Goal: Information Seeking & Learning: Learn about a topic

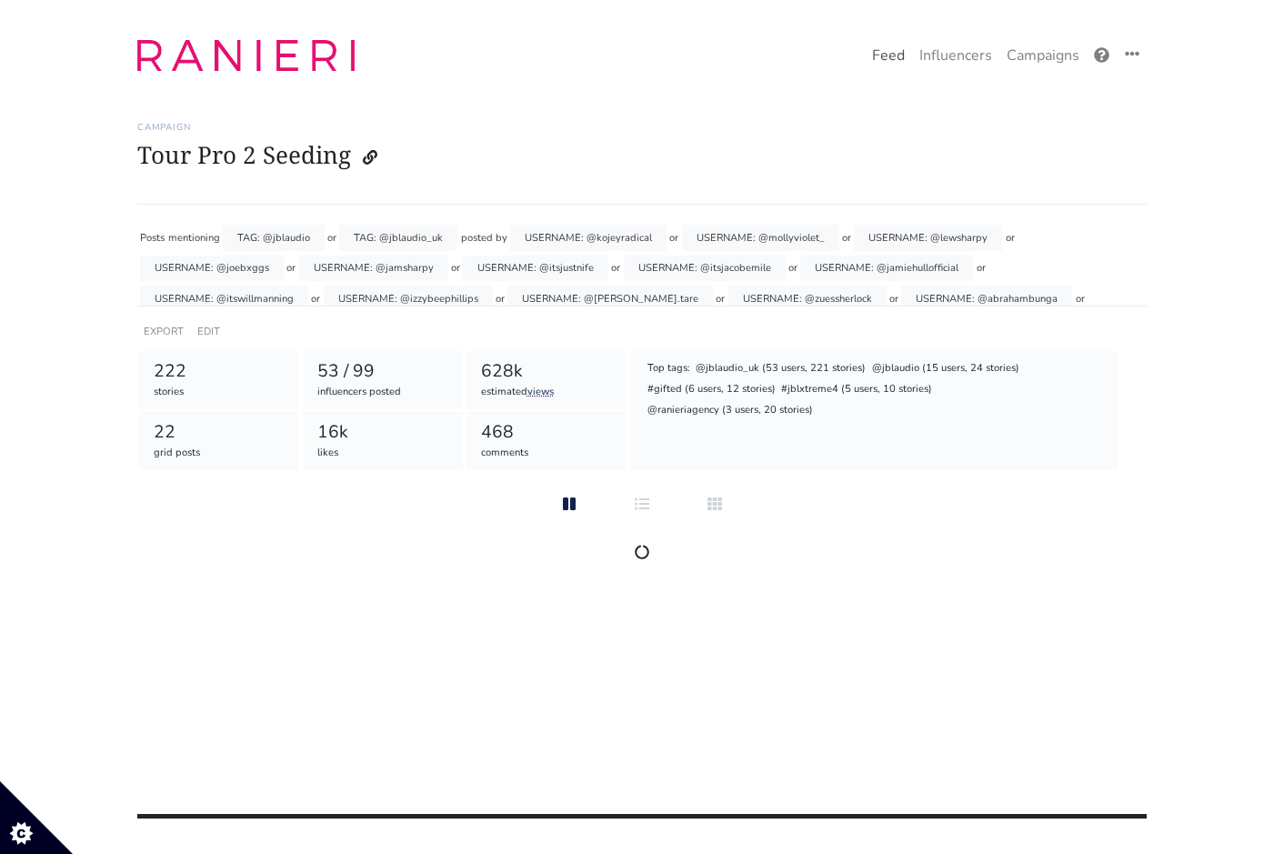
click at [885, 64] on link "Feed" at bounding box center [888, 55] width 47 height 36
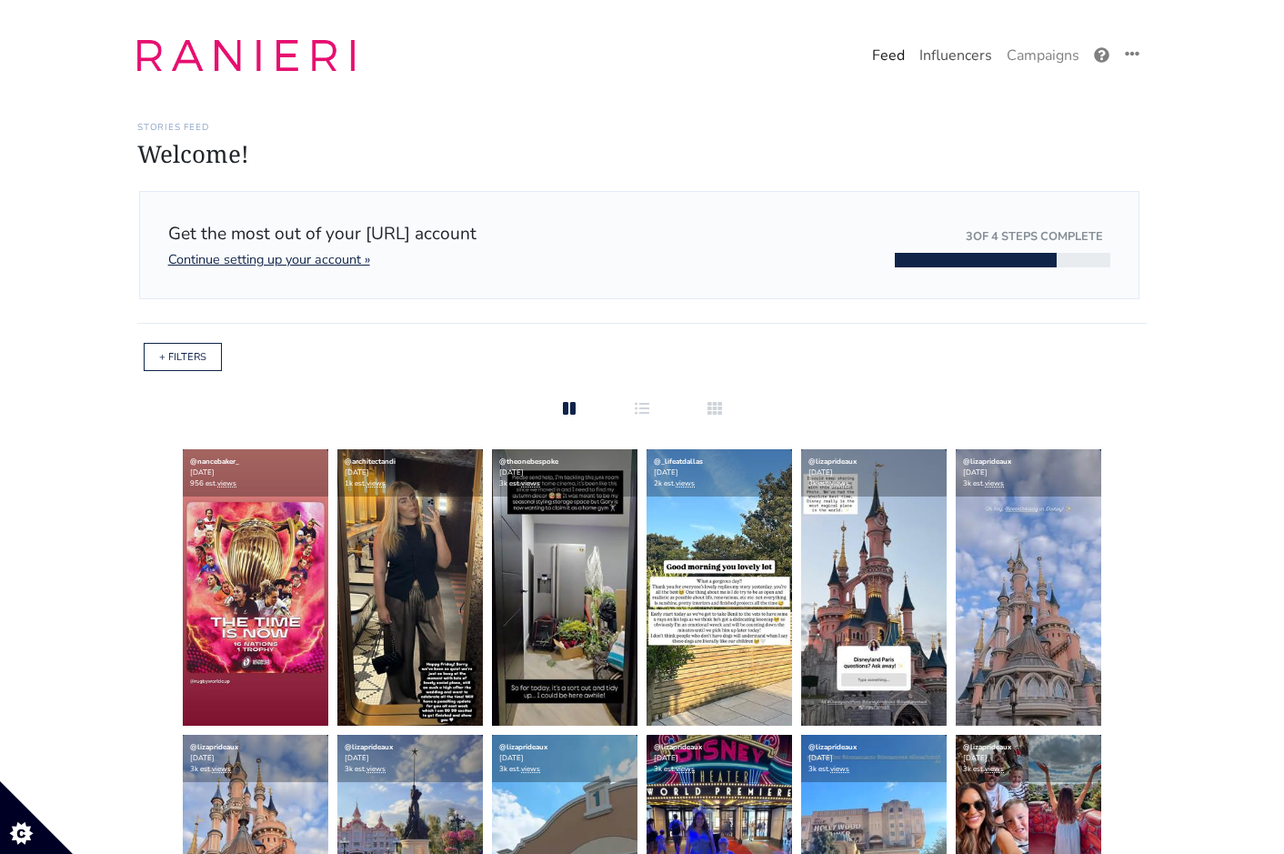
click at [931, 70] on link "Influencers" at bounding box center [955, 55] width 87 height 36
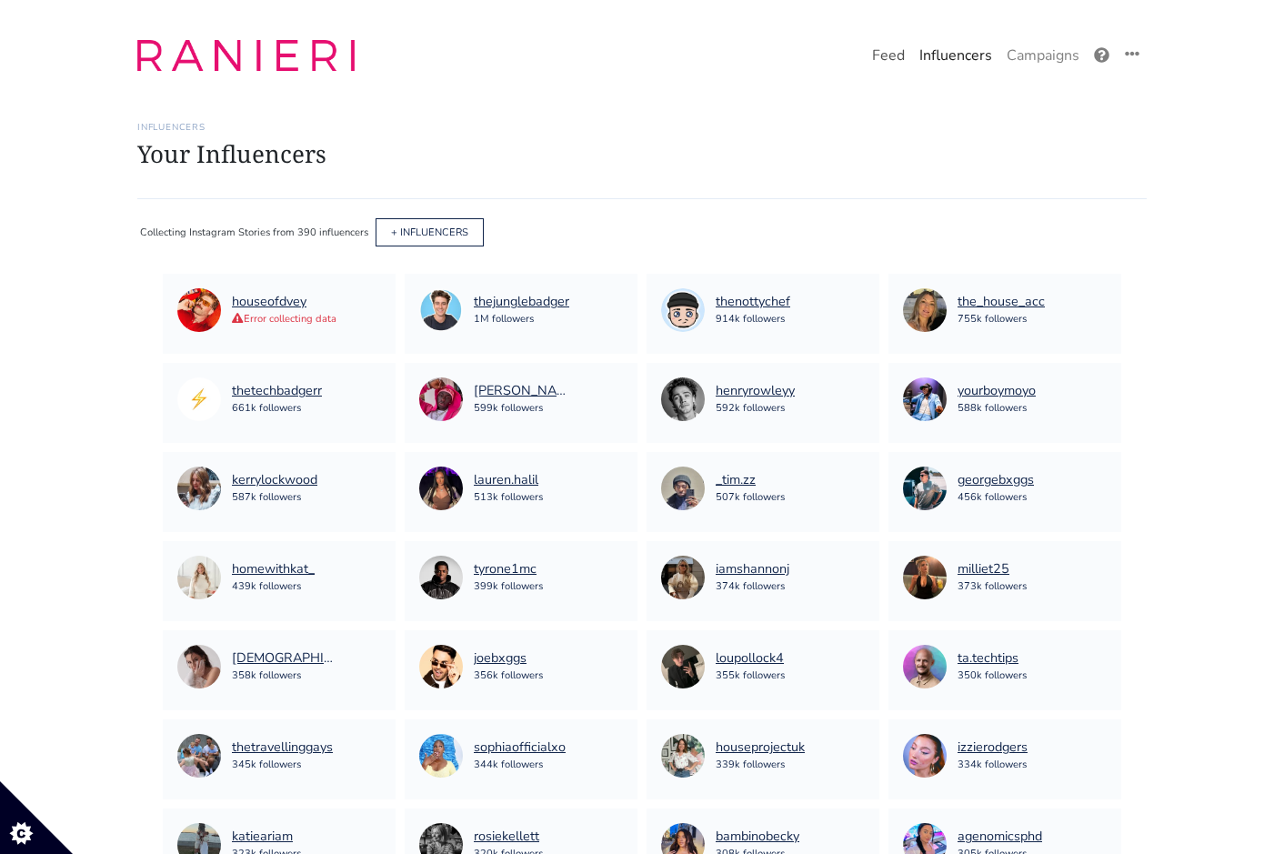
click at [890, 53] on link "Feed" at bounding box center [888, 55] width 47 height 36
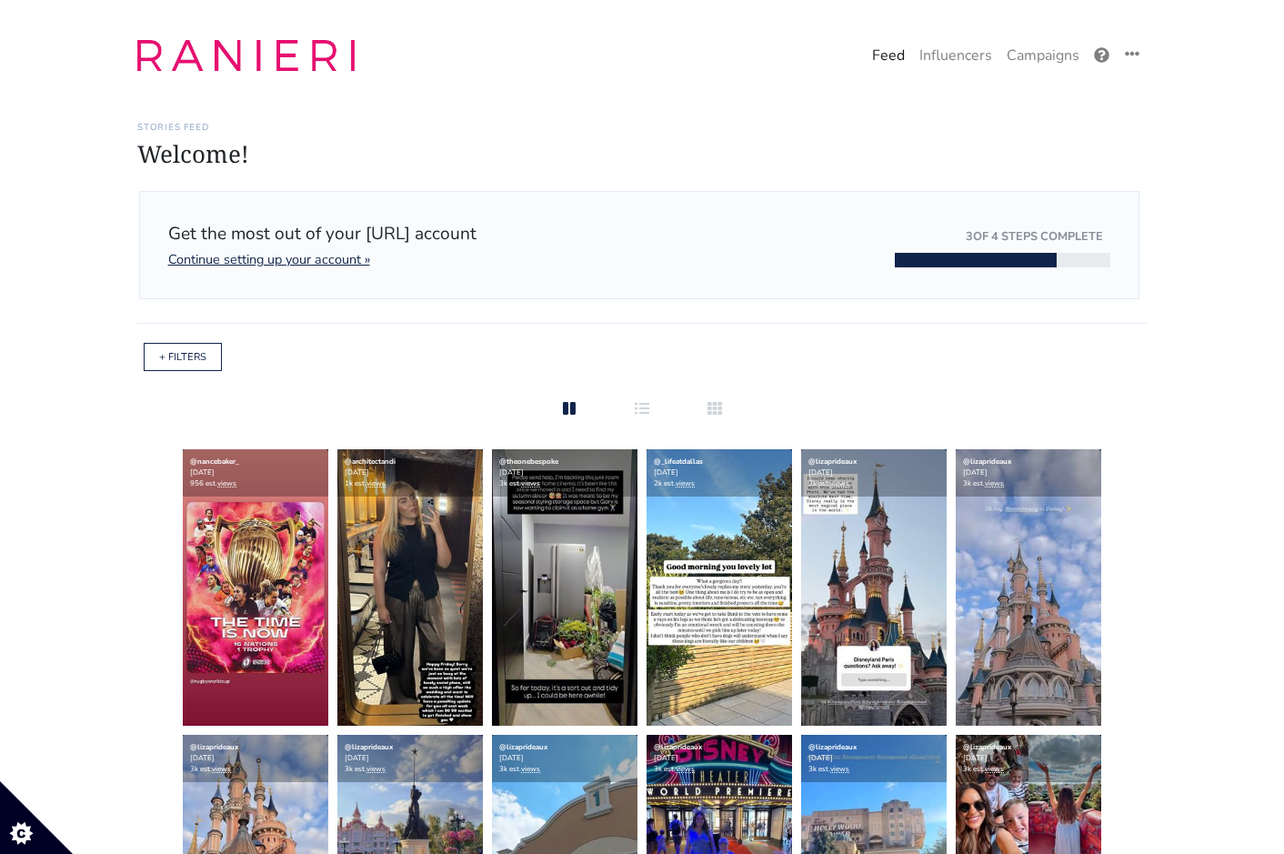
click at [196, 363] on div "+ FILTERS" at bounding box center [183, 357] width 78 height 28
click at [189, 351] on link "+ FILTERS" at bounding box center [182, 357] width 47 height 14
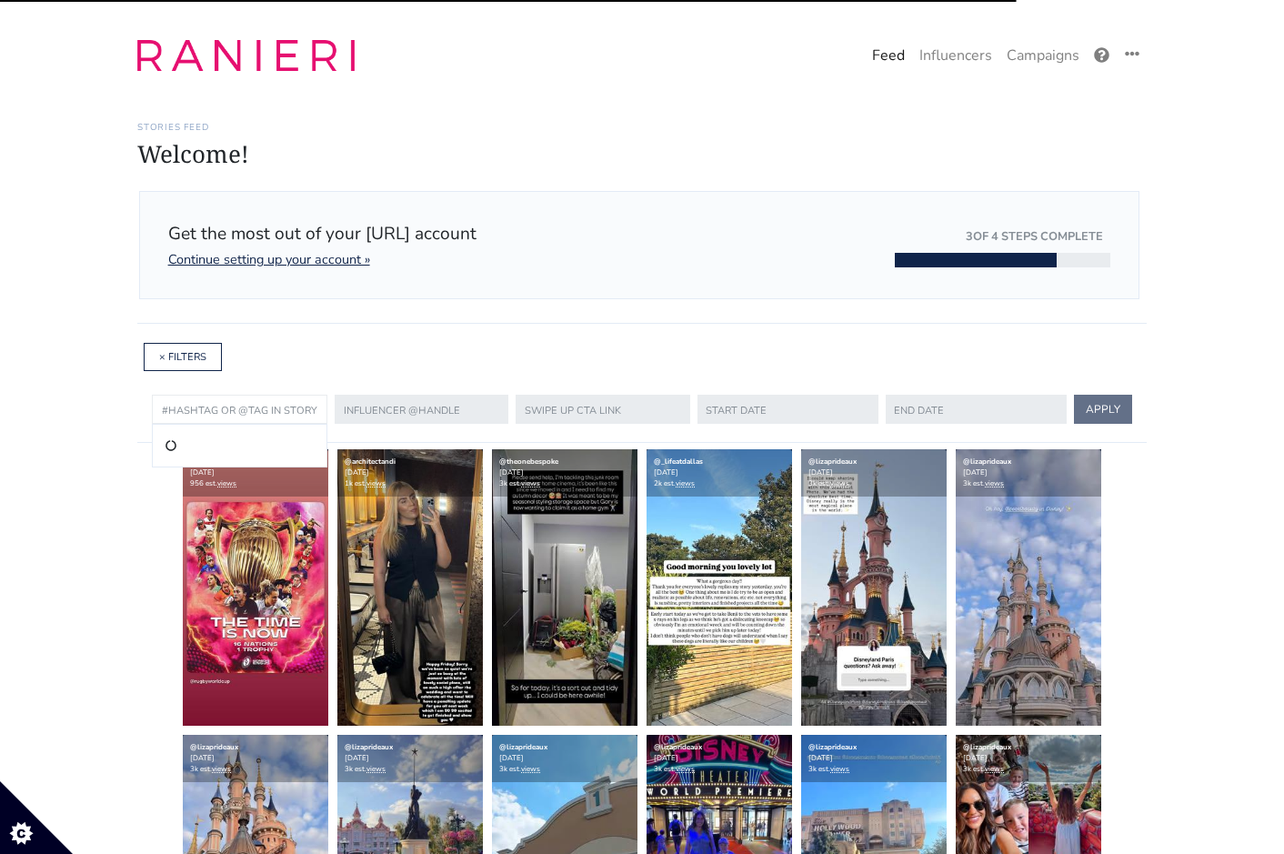
click at [274, 399] on input "text" at bounding box center [240, 409] width 176 height 29
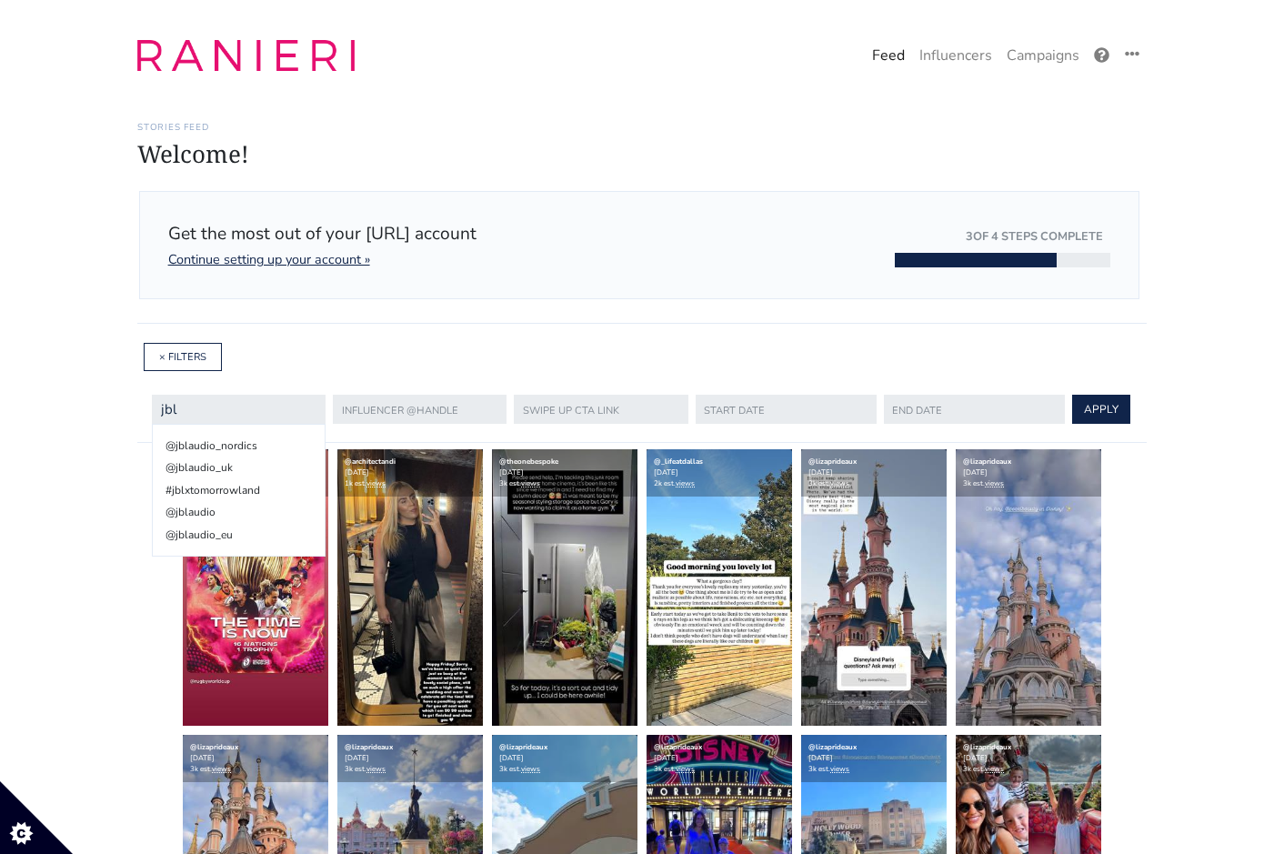
click at [272, 466] on li "@jblaudio_uk" at bounding box center [239, 468] width 152 height 22
type input "@jblaudio_uk"
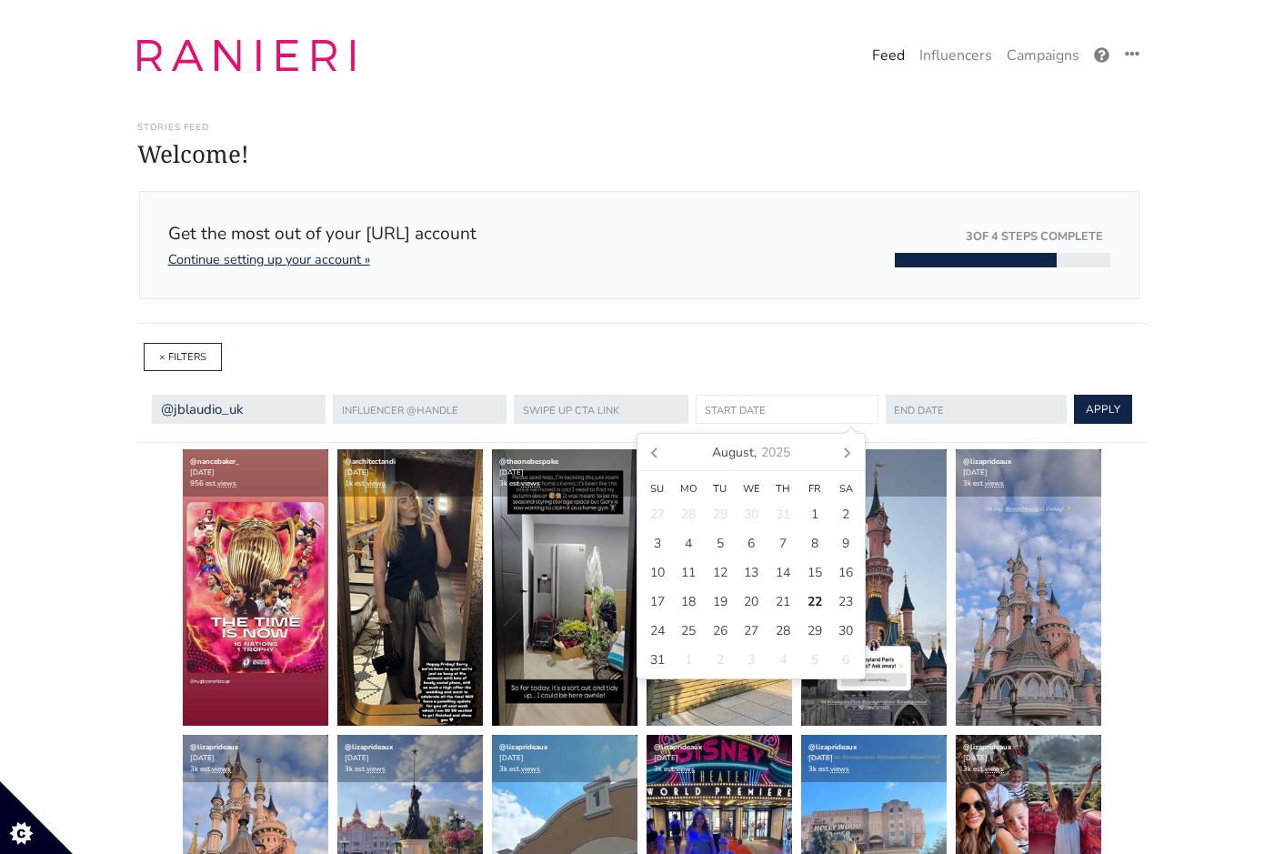
click at [750, 401] on input "text" at bounding box center [787, 409] width 183 height 29
click at [814, 569] on span "15" at bounding box center [815, 572] width 15 height 19
type input "[DATE]"
click at [905, 407] on input "text" at bounding box center [975, 409] width 183 height 29
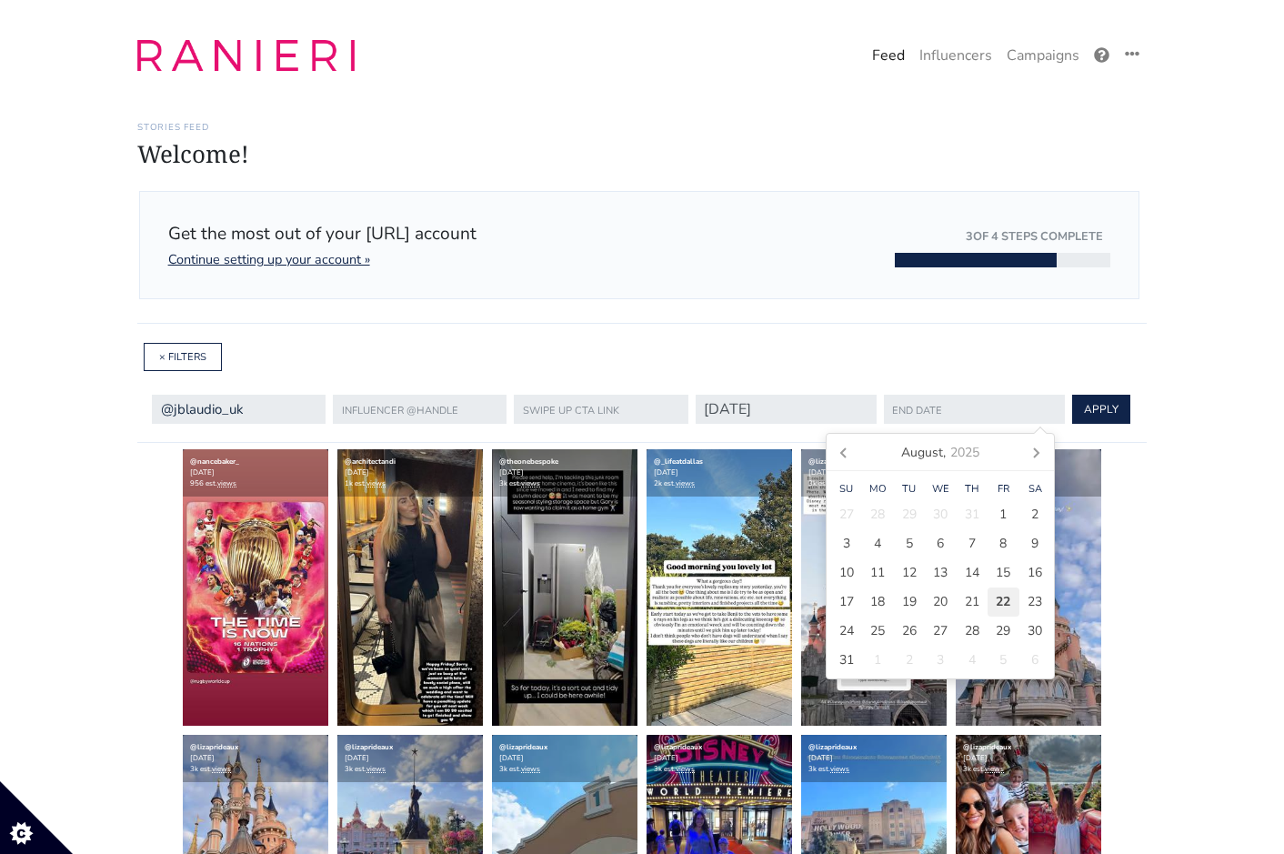
click at [1003, 598] on span "22" at bounding box center [1003, 601] width 15 height 19
type input "[DATE]"
click at [1074, 403] on button "APPLY" at bounding box center [1101, 409] width 58 height 29
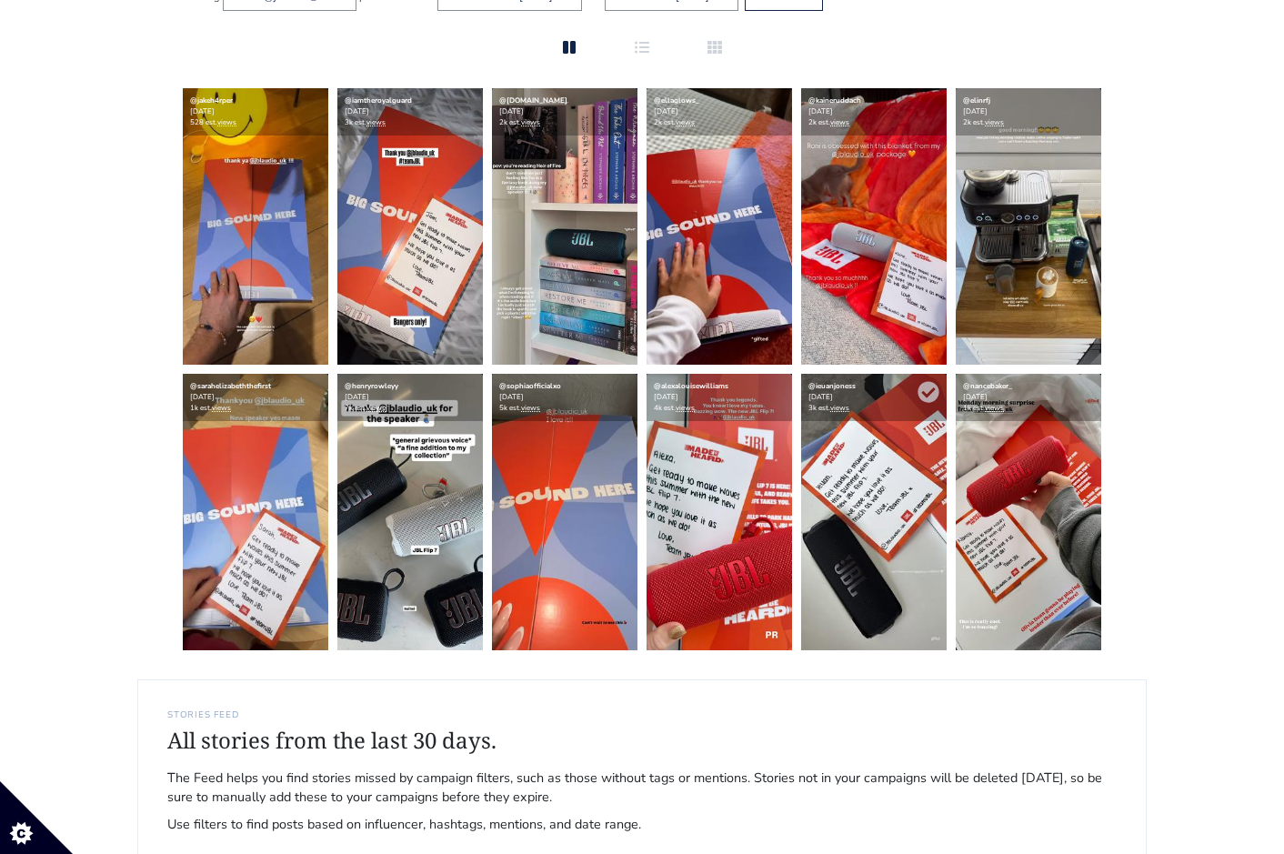
scroll to position [361, 0]
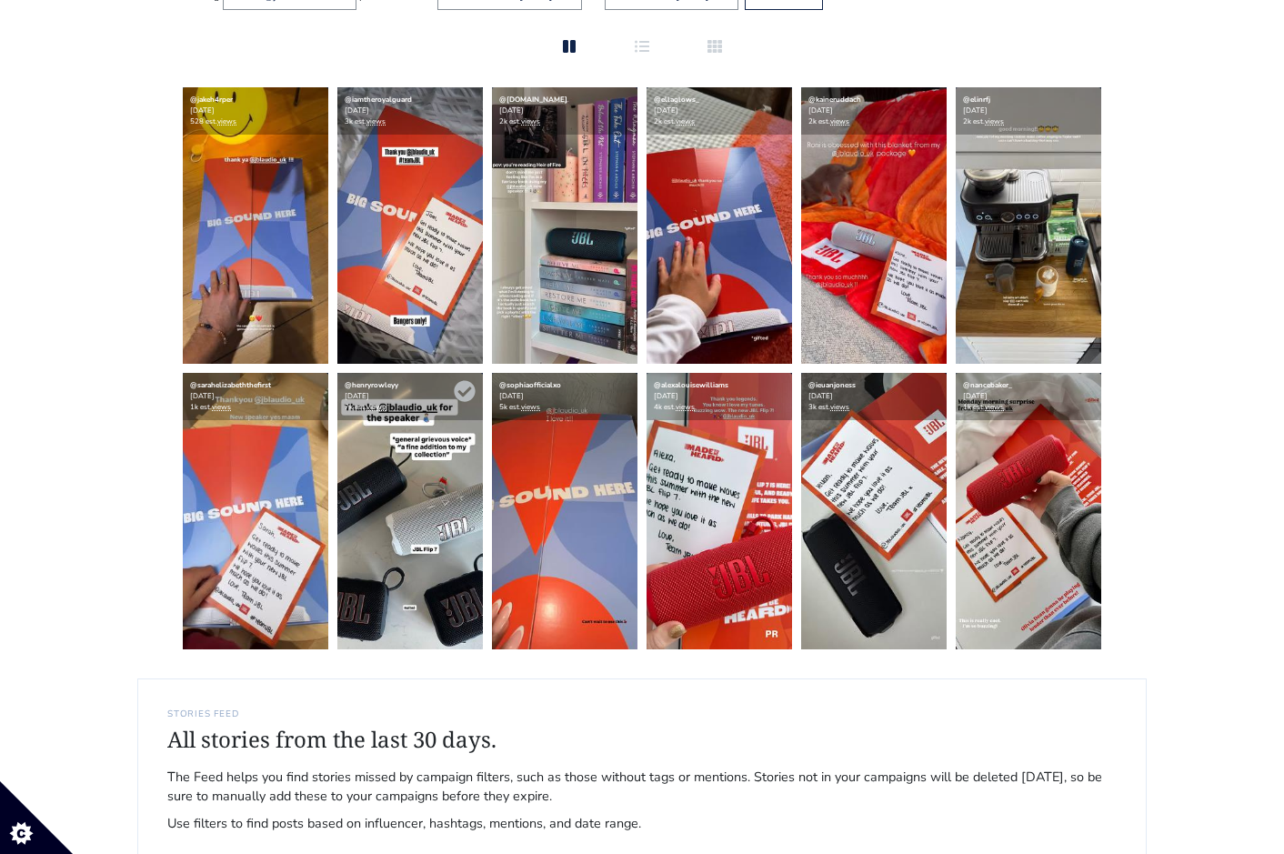
click at [395, 539] on img at bounding box center [410, 511] width 146 height 276
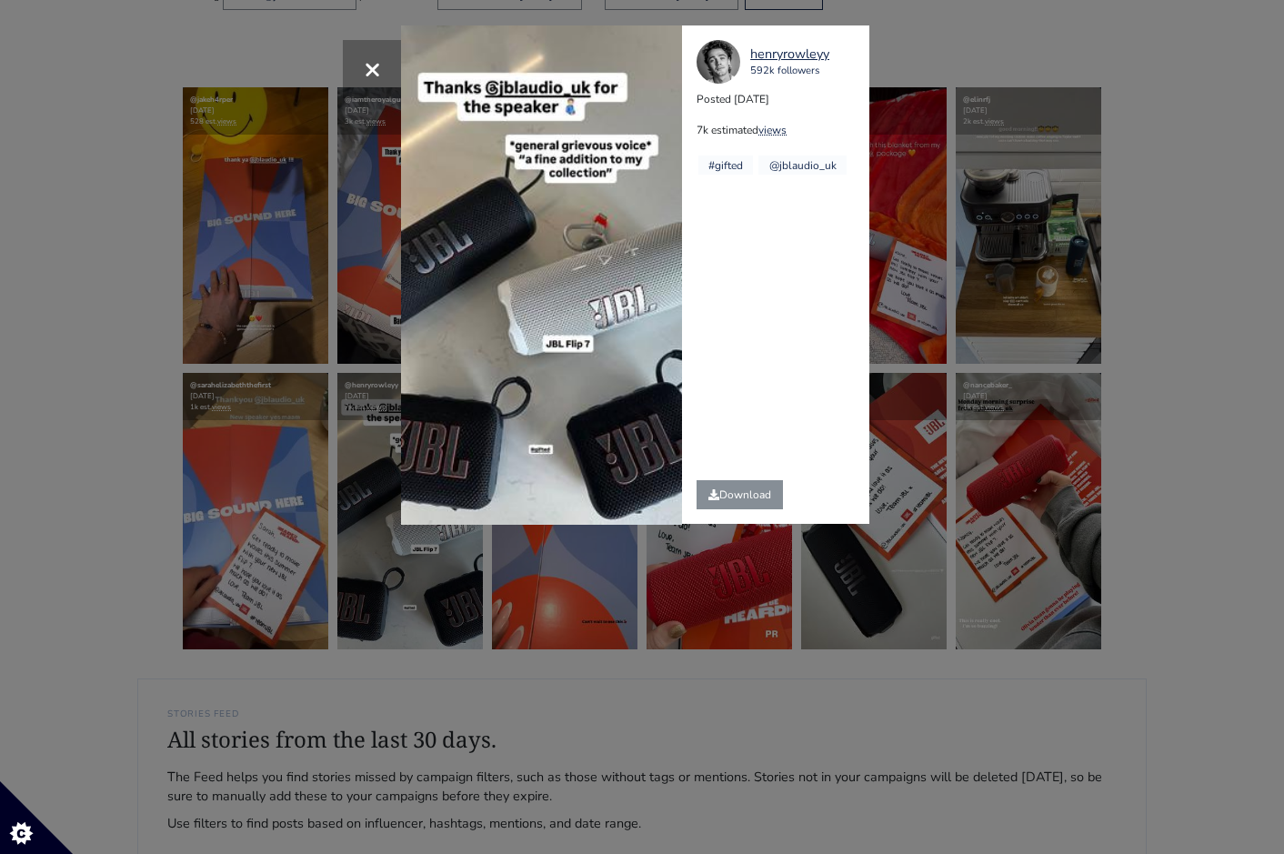
click at [1063, 433] on div "× Your browser does not support HTML5 video. [GEOGRAPHIC_DATA] 592k followers P…" at bounding box center [642, 427] width 1284 height 854
click at [1113, 423] on div "× Your browser does not support HTML5 video. [GEOGRAPHIC_DATA] 592k followers P…" at bounding box center [642, 427] width 1284 height 854
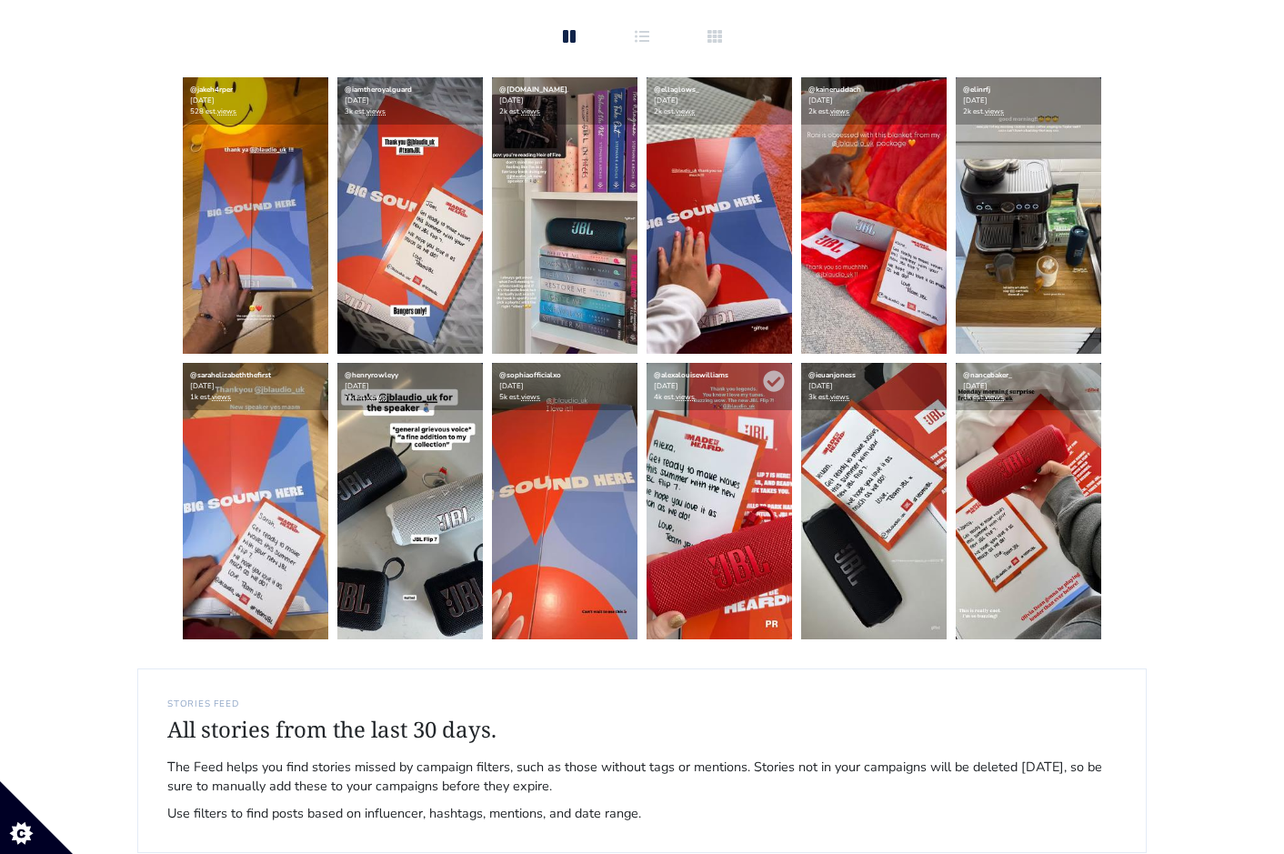
scroll to position [377, 0]
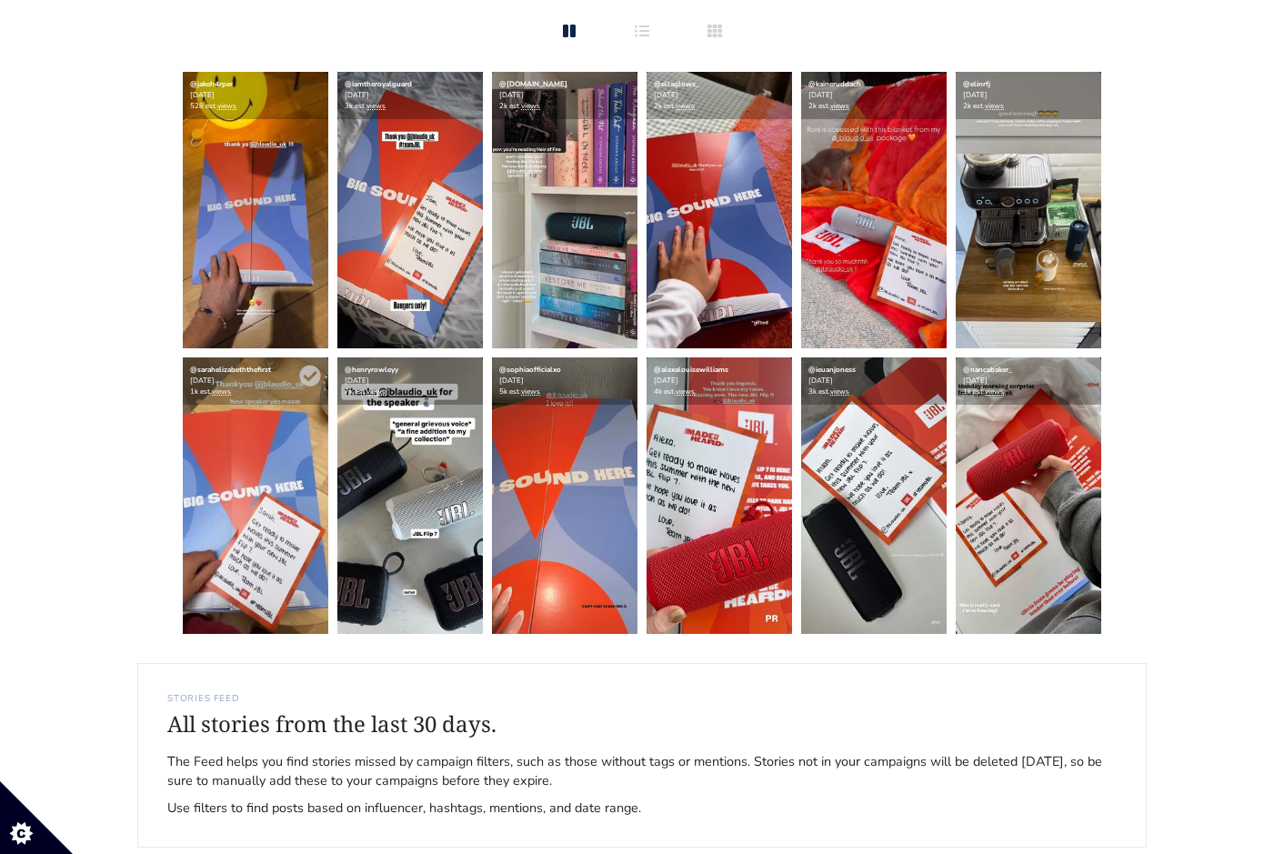
click at [242, 437] on img at bounding box center [256, 495] width 146 height 276
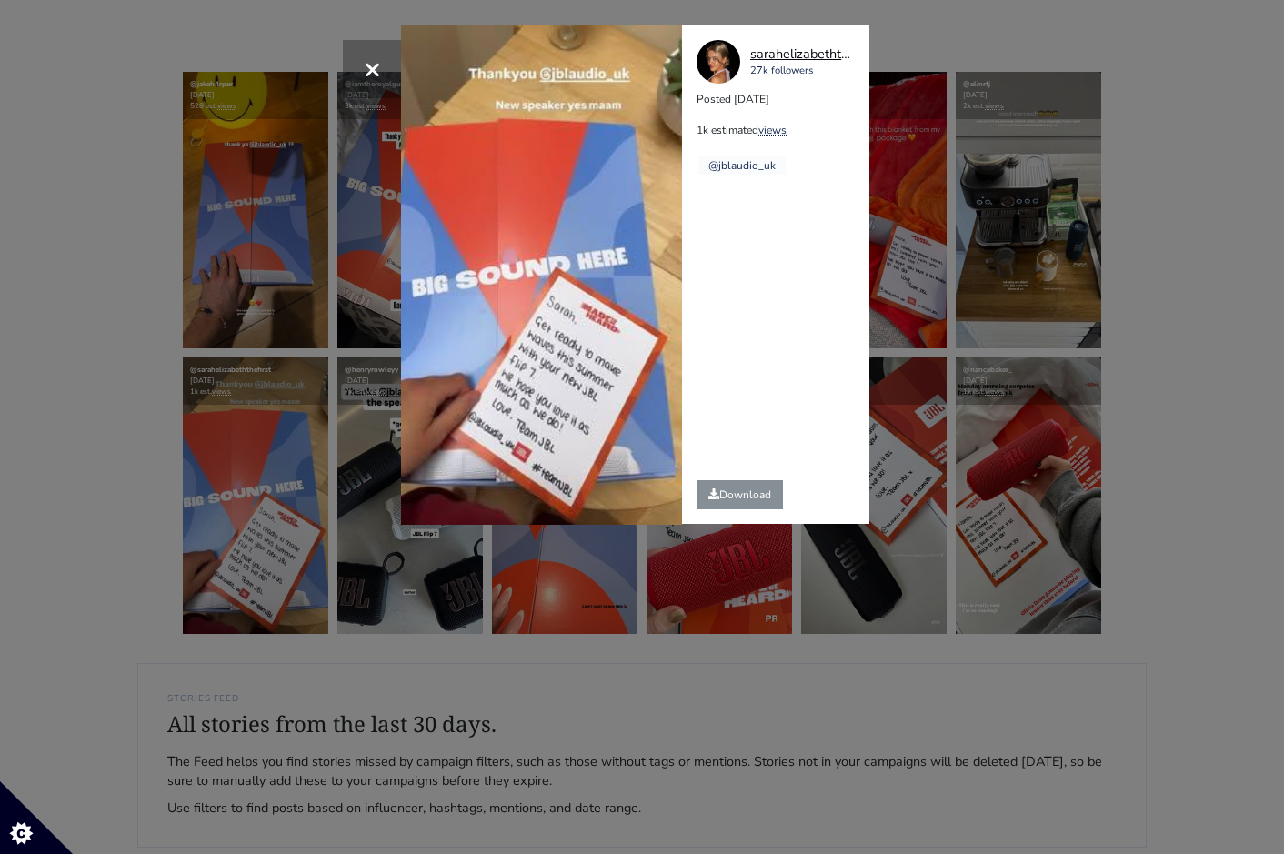
click at [824, 54] on div "sarahelizabeththefirst" at bounding box center [801, 55] width 102 height 20
click at [828, 59] on div "sarahelizabeththefirst" at bounding box center [801, 55] width 102 height 20
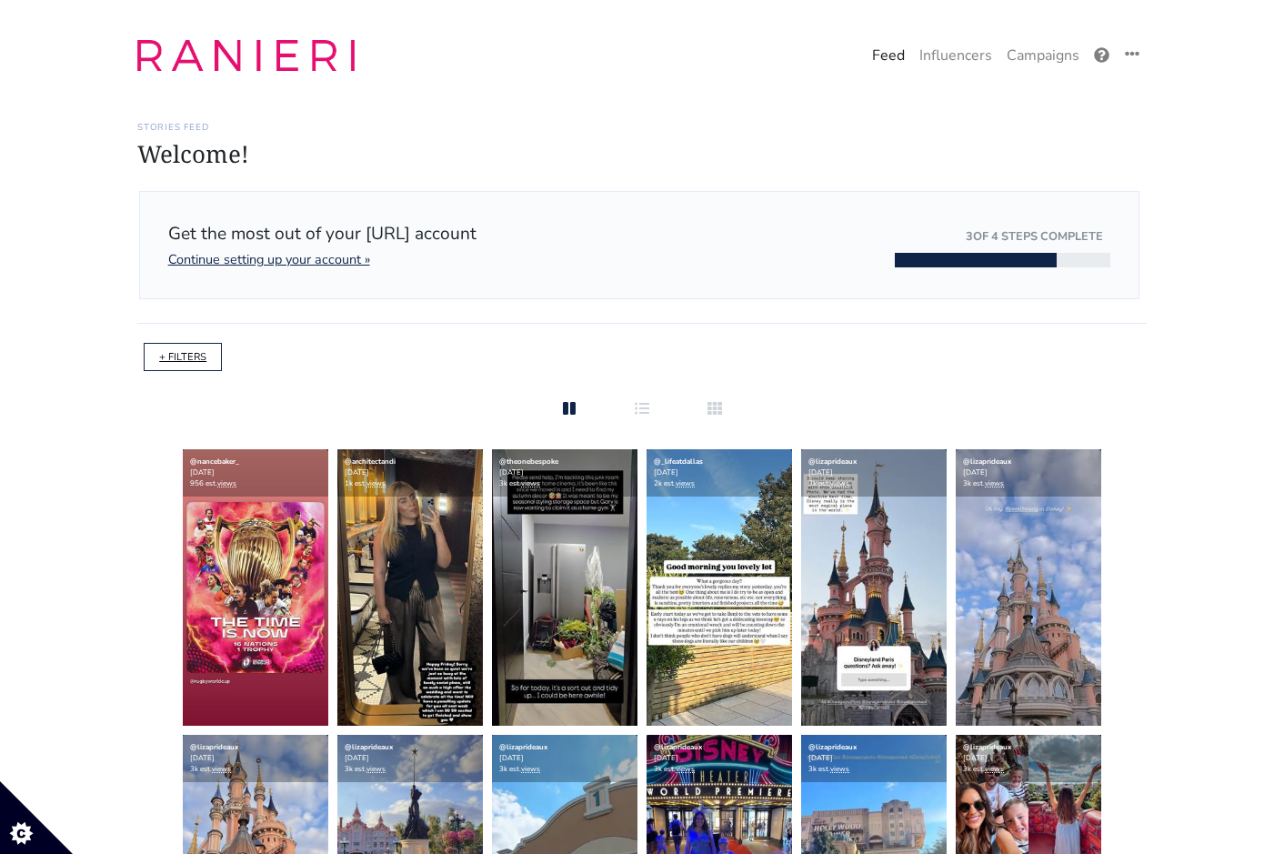
click at [164, 357] on link "+ FILTERS" at bounding box center [182, 357] width 47 height 14
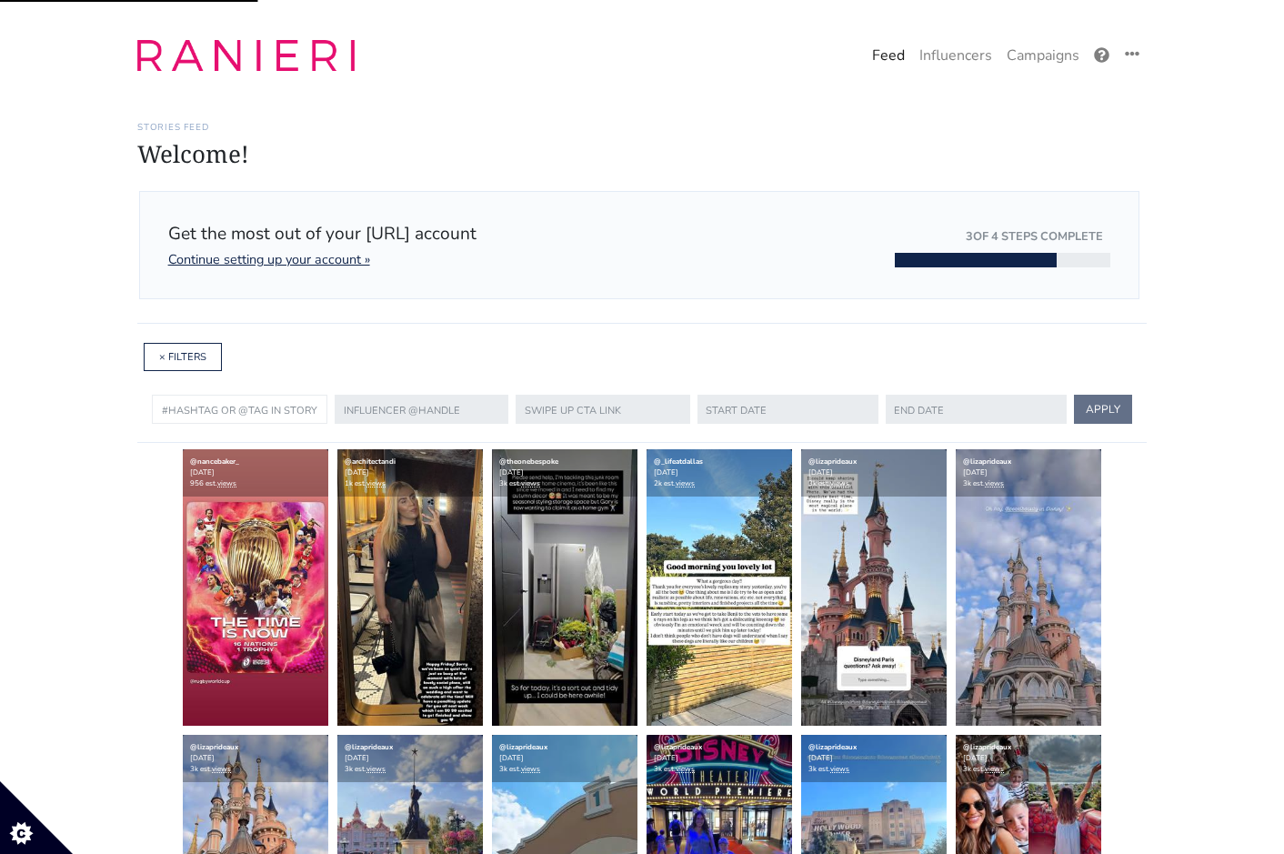
click at [281, 403] on input "text" at bounding box center [240, 409] width 176 height 29
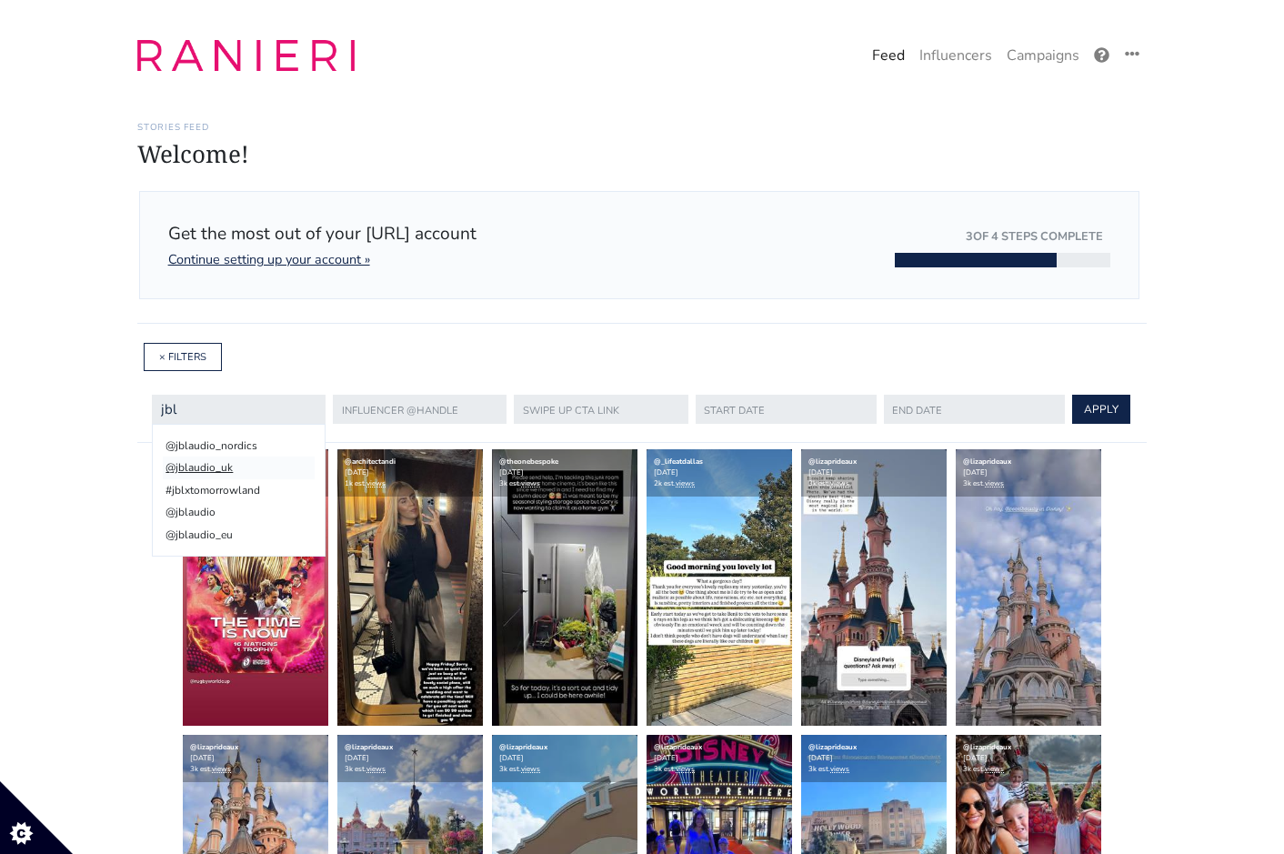
click at [254, 468] on li "@jblaudio_uk" at bounding box center [239, 468] width 152 height 22
type input "@jblaudio_uk"
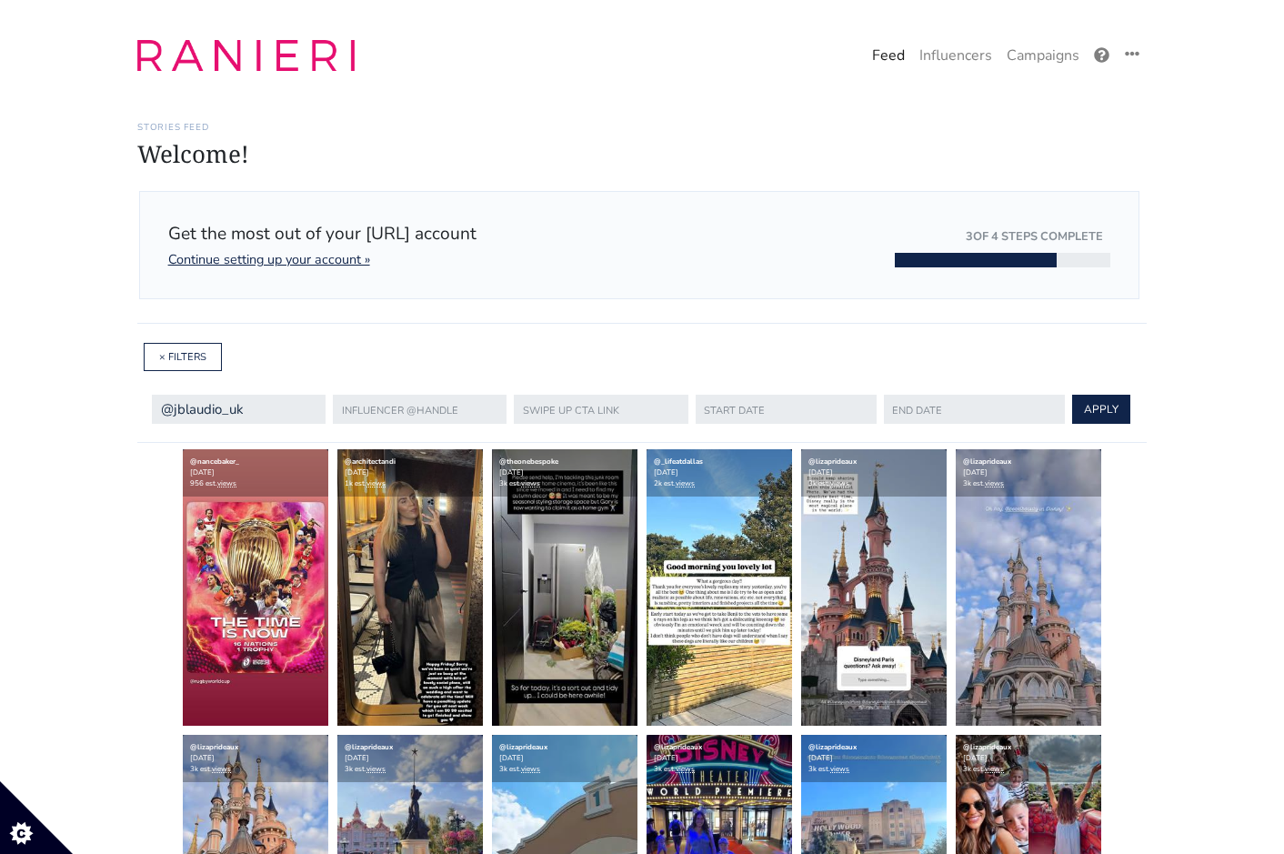
click at [773, 392] on form "@jblaudio_nordics @jblaudio_uk #jblxtomorrowland @jblaudio @jblaudio_eu @jblaud…" at bounding box center [642, 409] width 980 height 36
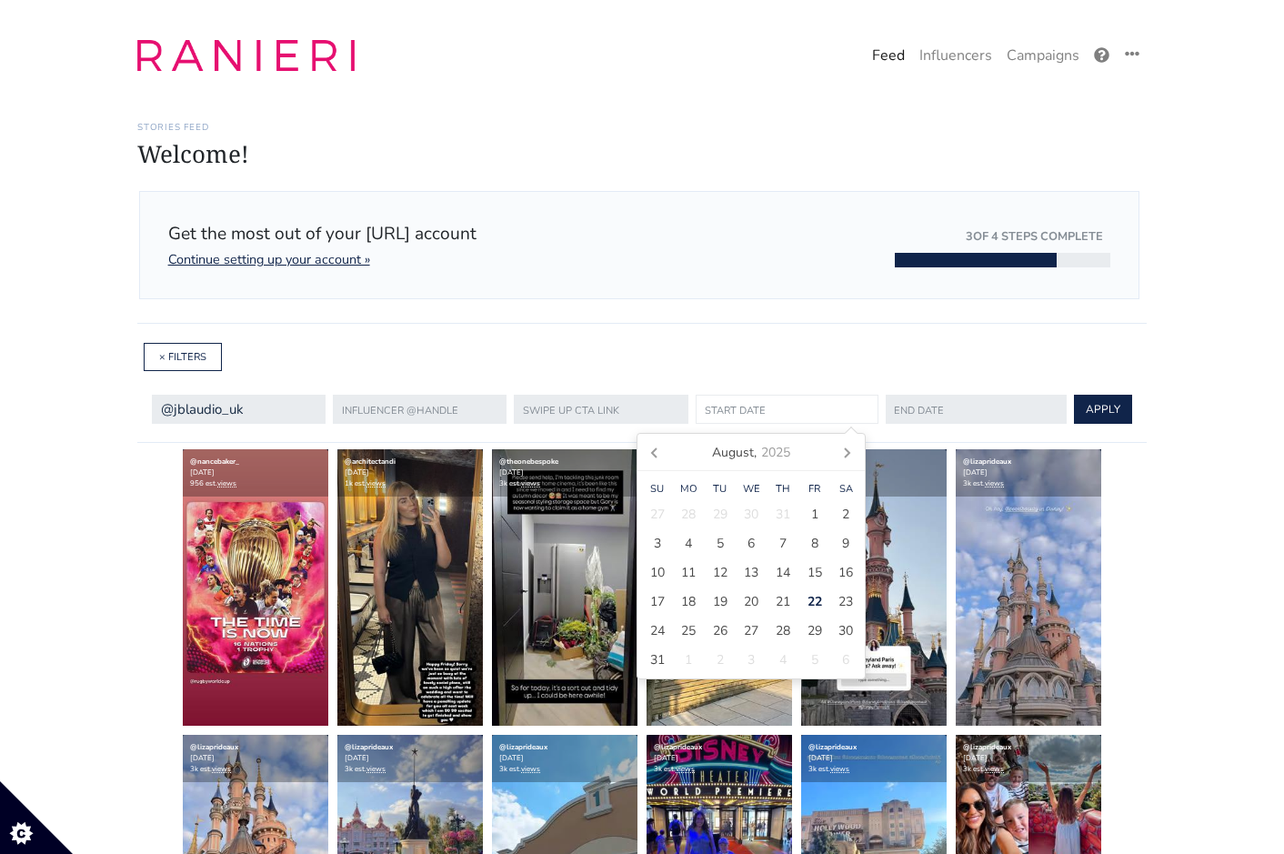
click at [773, 402] on input "text" at bounding box center [787, 409] width 183 height 29
click at [810, 565] on span "15" at bounding box center [815, 572] width 15 height 19
type input "[DATE]"
click at [940, 418] on input "text" at bounding box center [975, 409] width 183 height 29
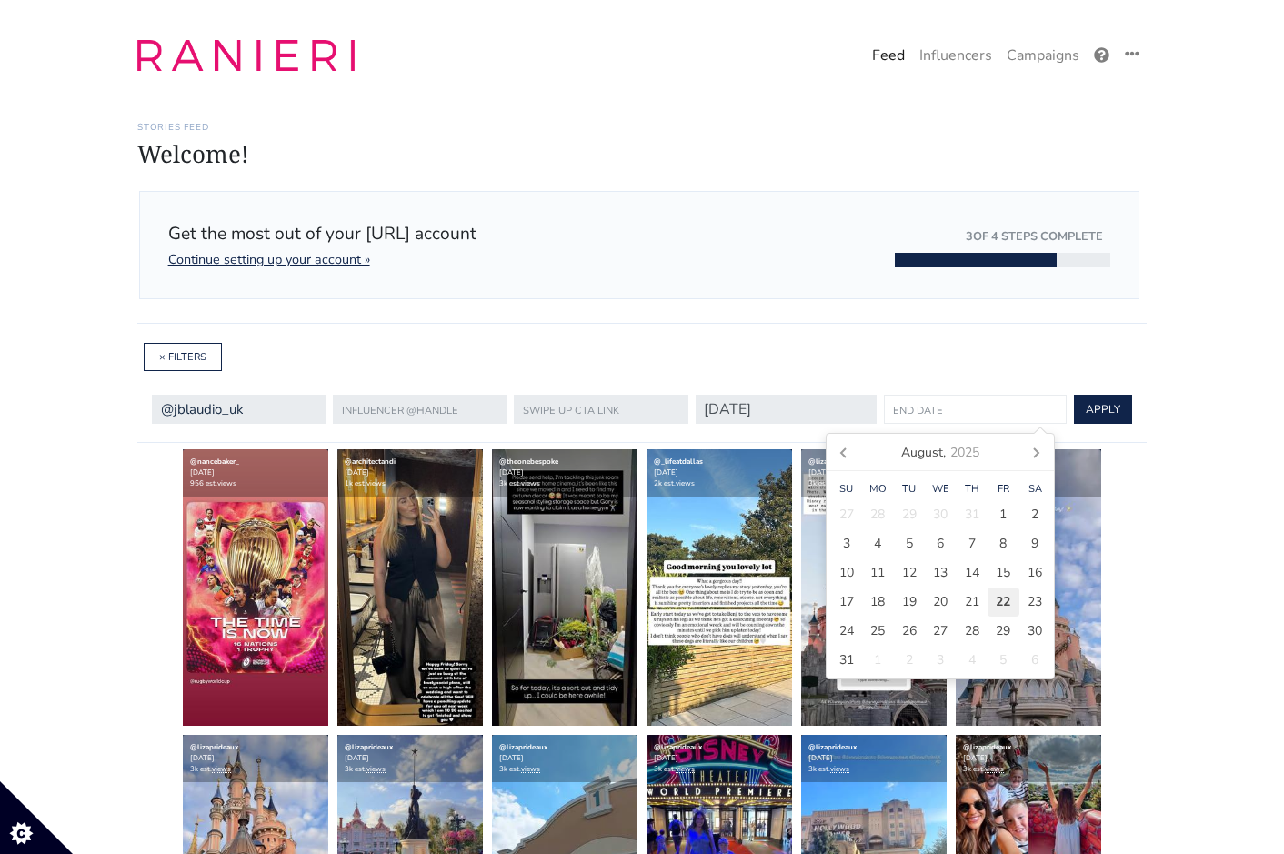
click at [1000, 599] on span "22" at bounding box center [1003, 601] width 15 height 19
type input "[DATE]"
click at [1109, 392] on form "@jblaudio_nordics @jblaudio_uk #jblxtomorrowland @jblaudio @jblaudio_eu @jblaud…" at bounding box center [642, 409] width 980 height 36
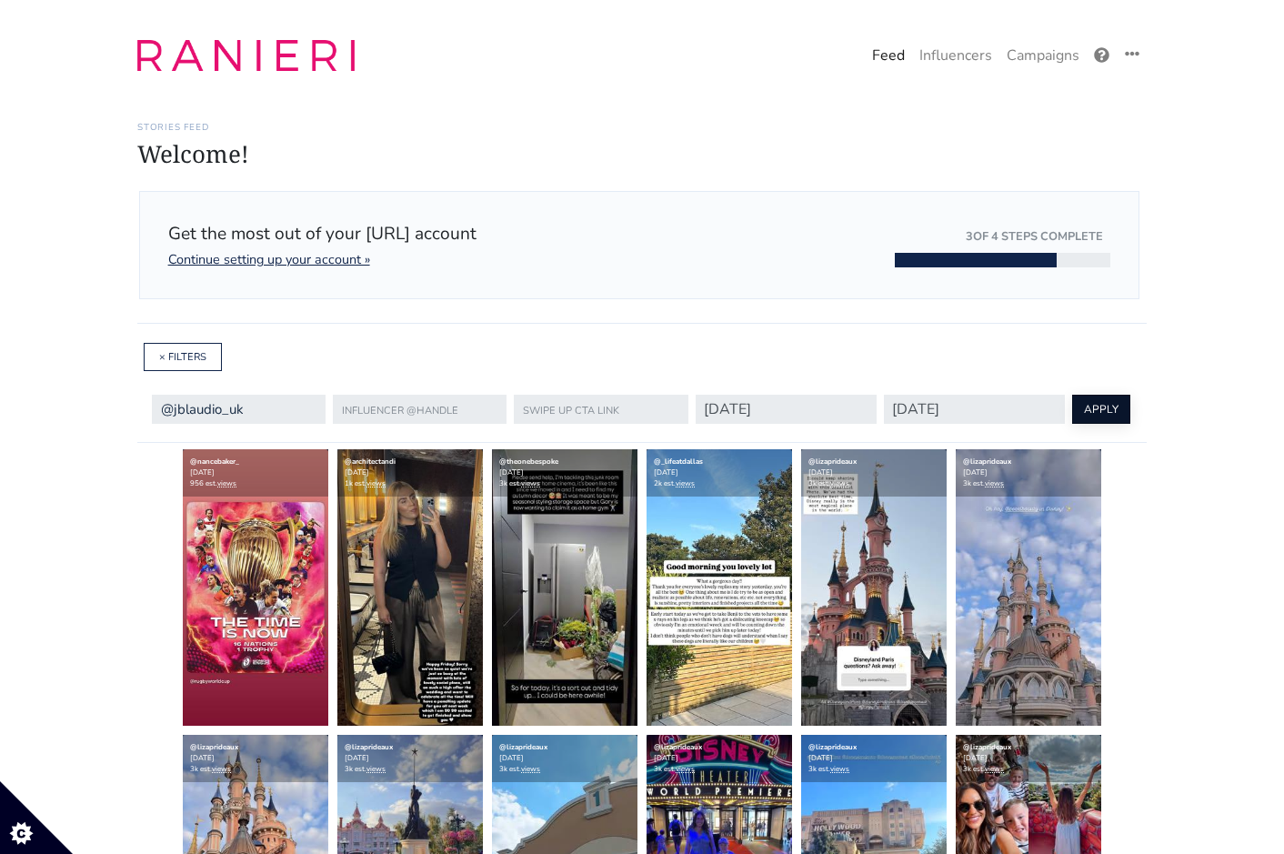
click at [1109, 407] on button "APPLY" at bounding box center [1101, 409] width 58 height 29
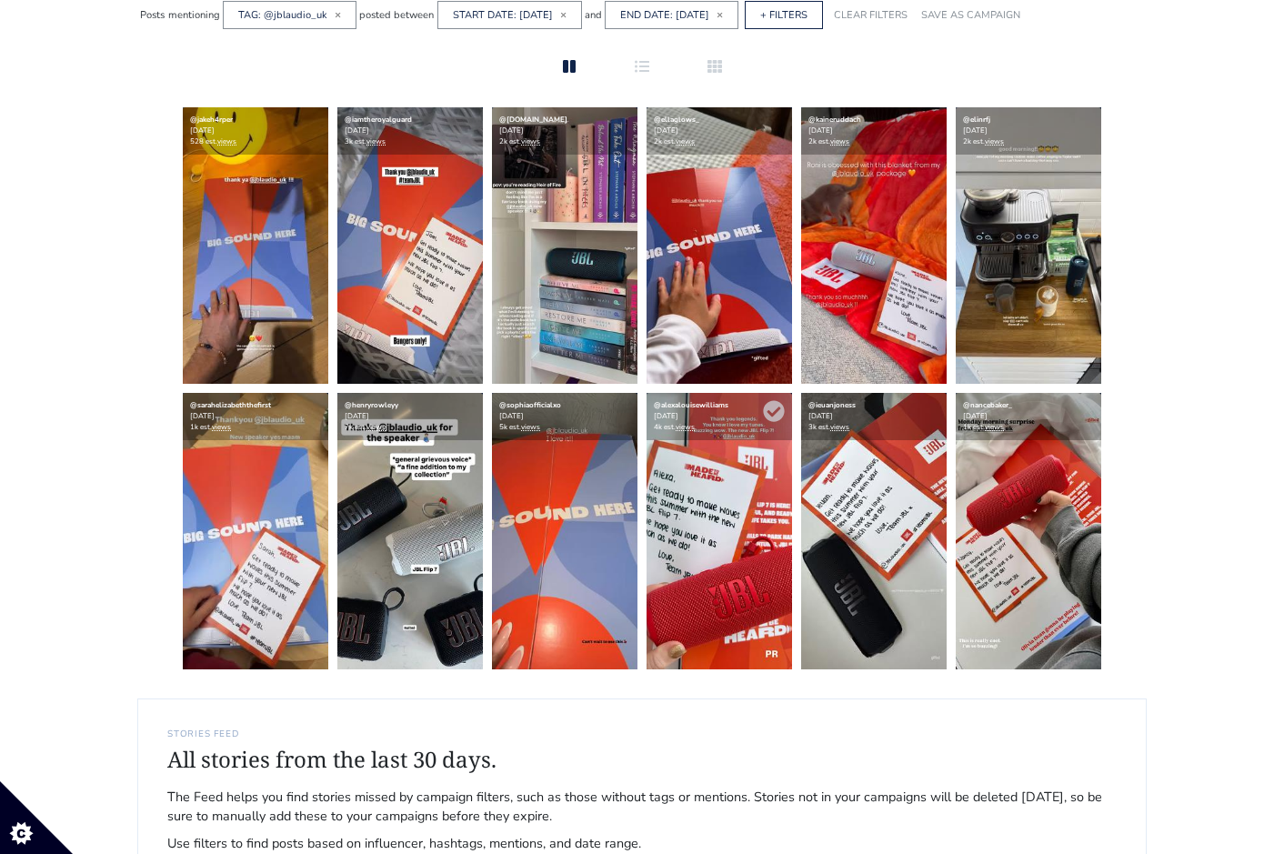
scroll to position [331, 0]
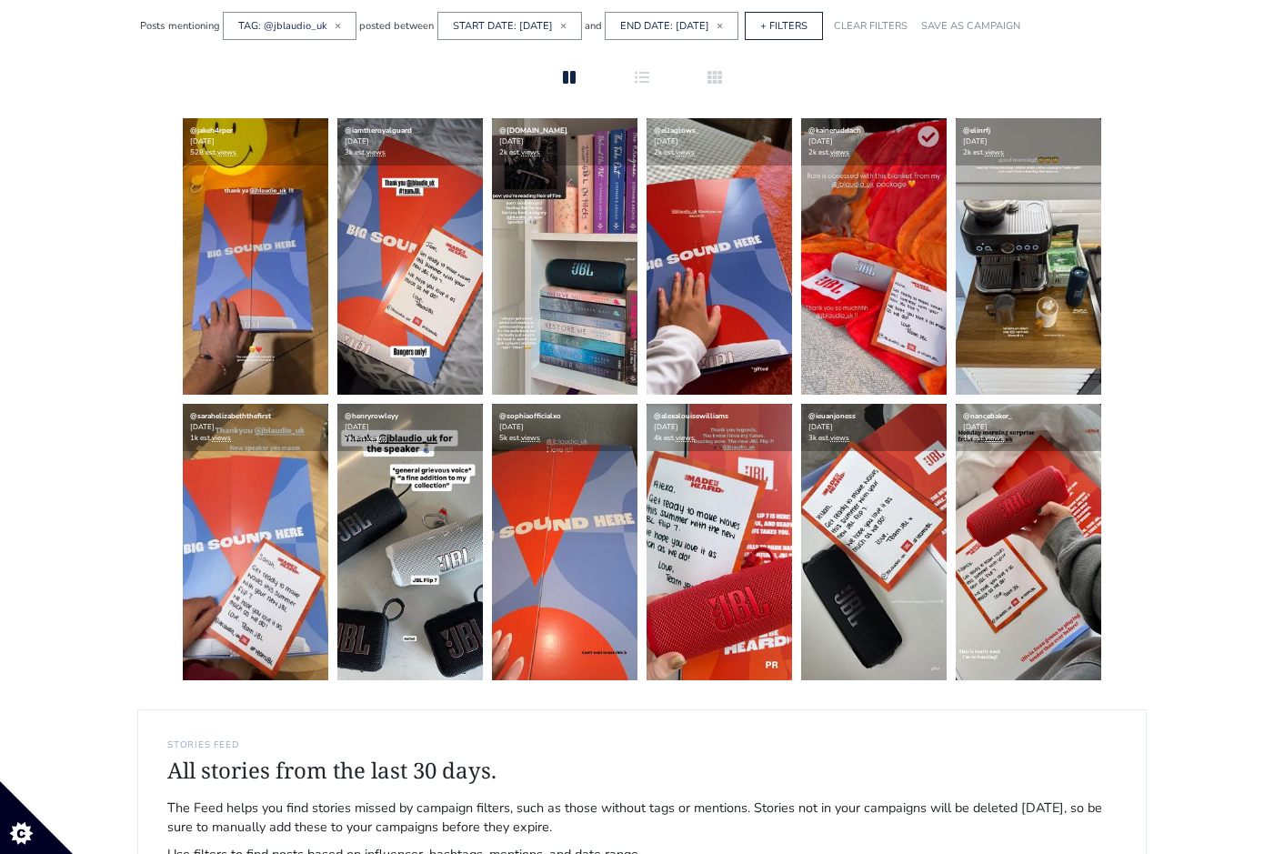
click at [943, 301] on img at bounding box center [874, 256] width 146 height 276
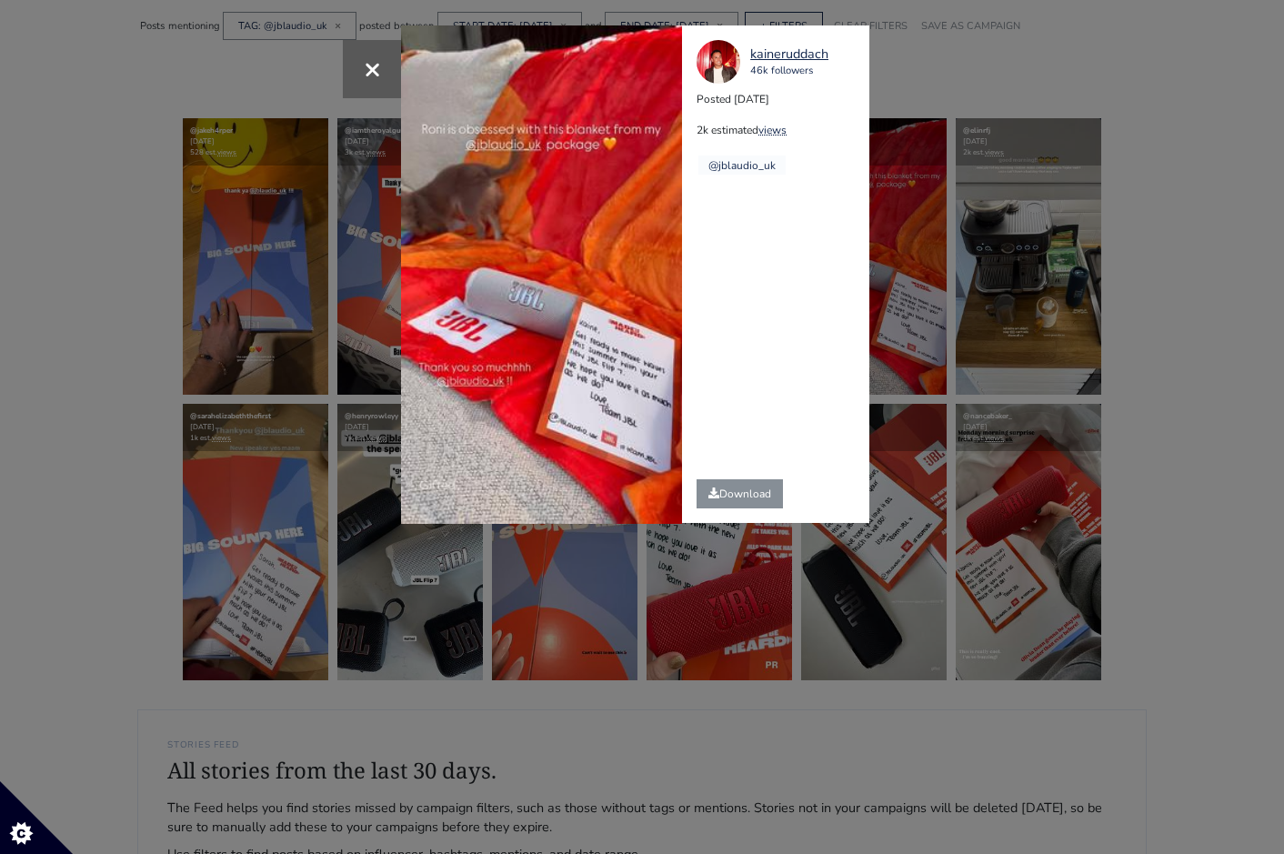
click at [1139, 330] on div "× Your browser does not support HTML5 video. kaineruddach 46k followers Posted …" at bounding box center [642, 427] width 1284 height 854
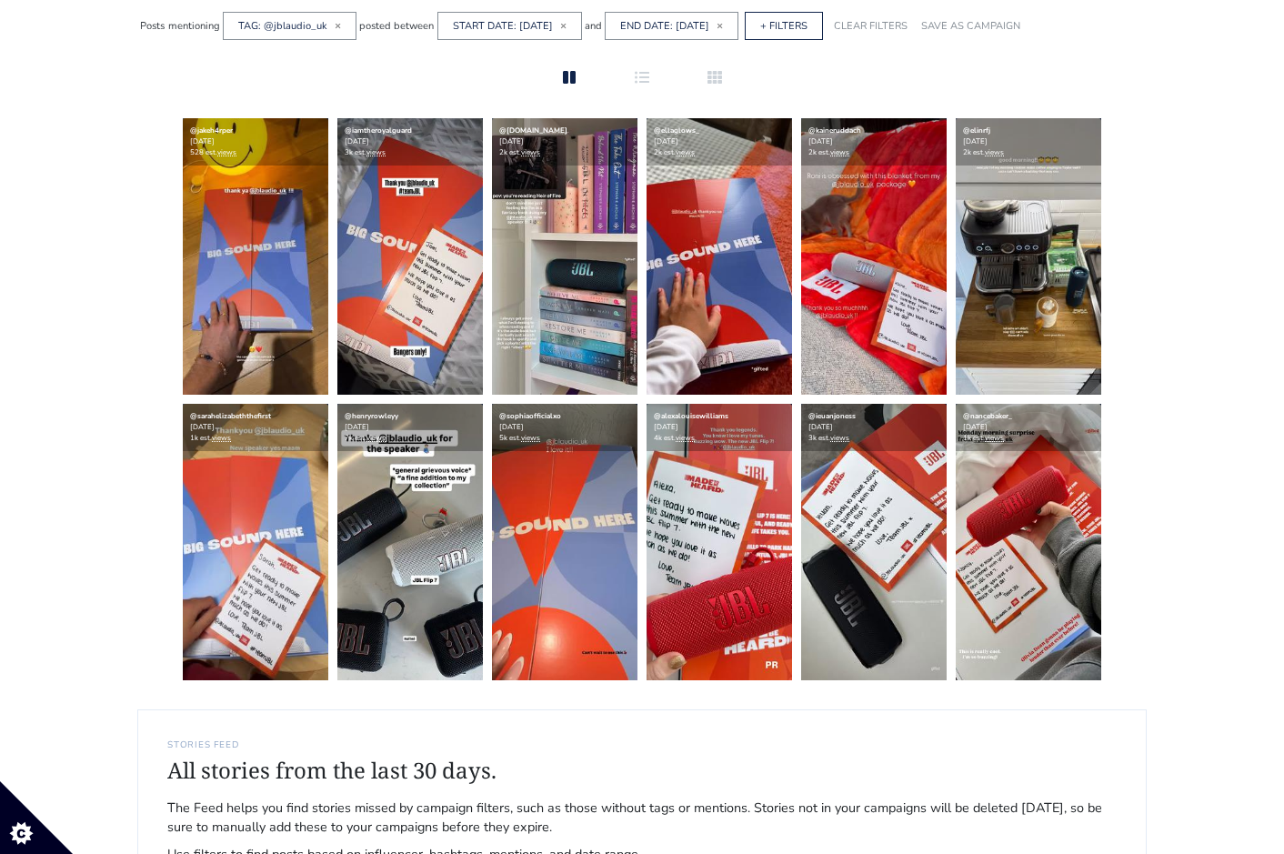
click at [984, 297] on img at bounding box center [1029, 256] width 146 height 276
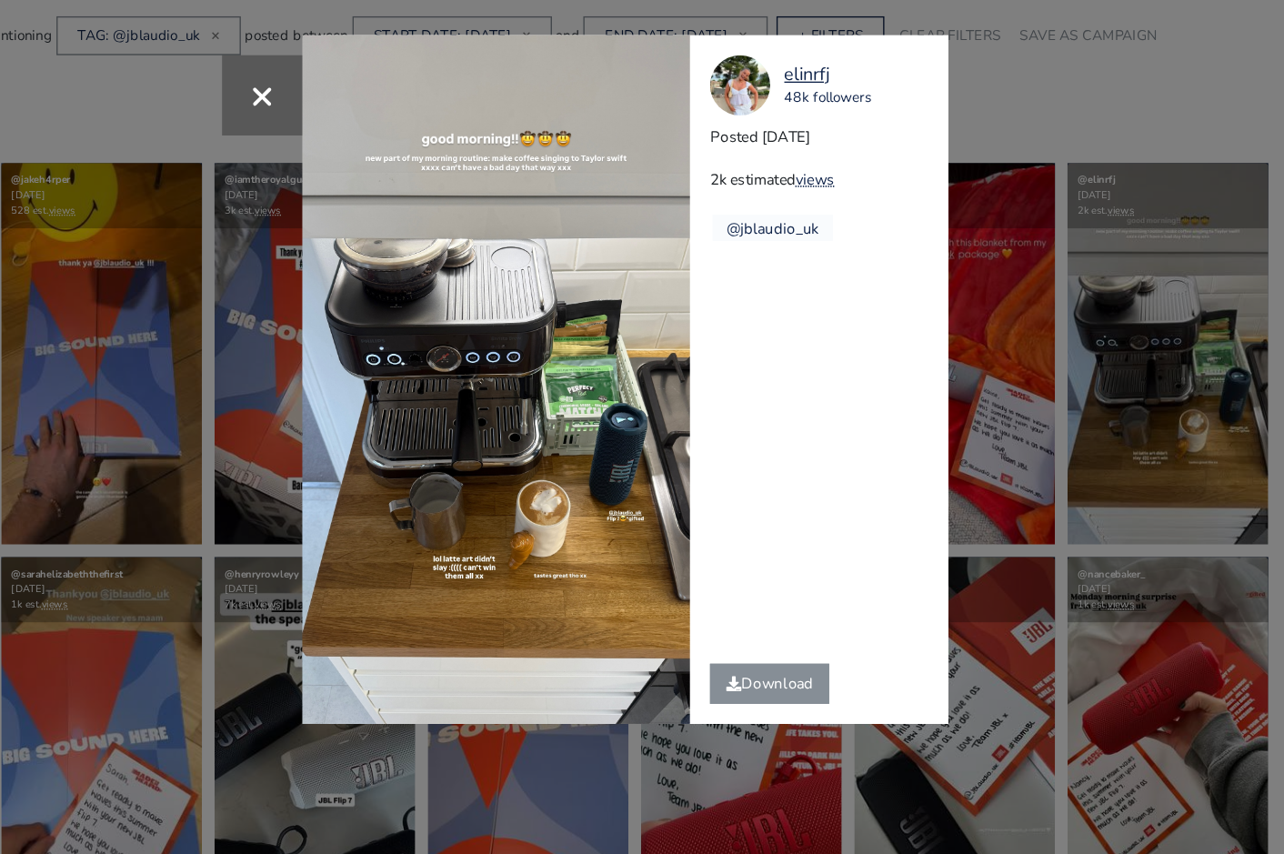
scroll to position [330, 0]
click at [995, 406] on div "× elinrfj 48k followers Posted 2025-08-20 2k estimated views @jblaudio_uk" at bounding box center [642, 427] width 1284 height 854
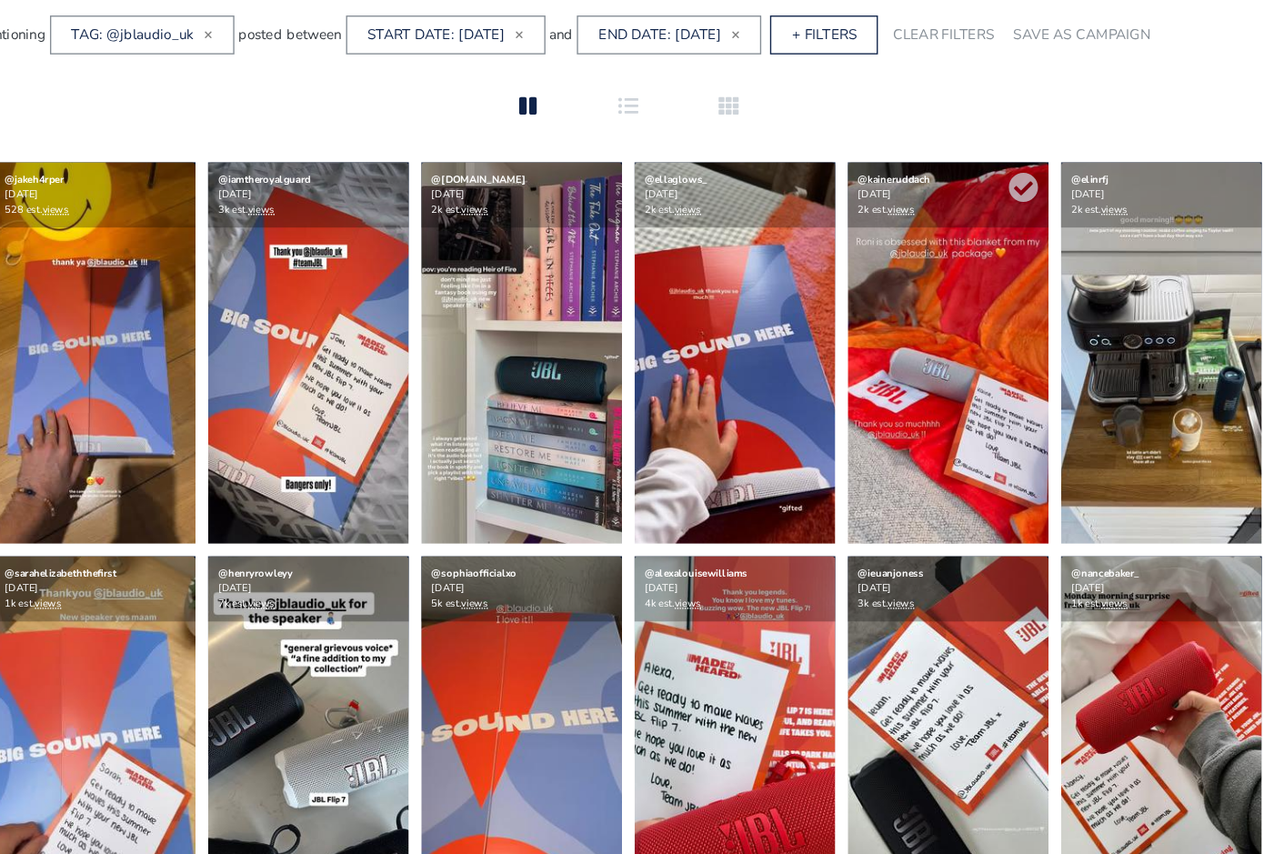
click at [861, 250] on img at bounding box center [874, 256] width 146 height 276
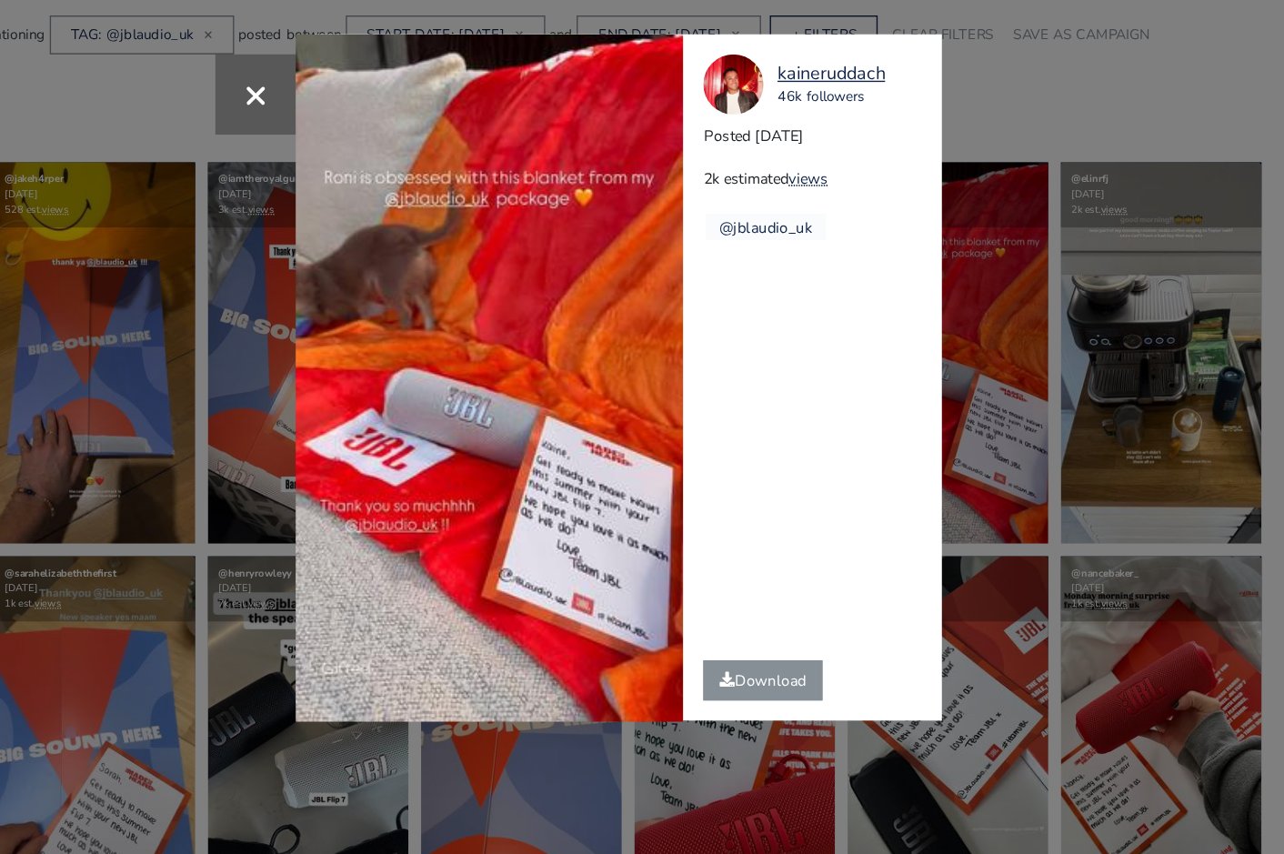
click at [285, 323] on div "× Your browser does not support HTML5 video. kaineruddach 46k followers Posted …" at bounding box center [642, 427] width 1284 height 854
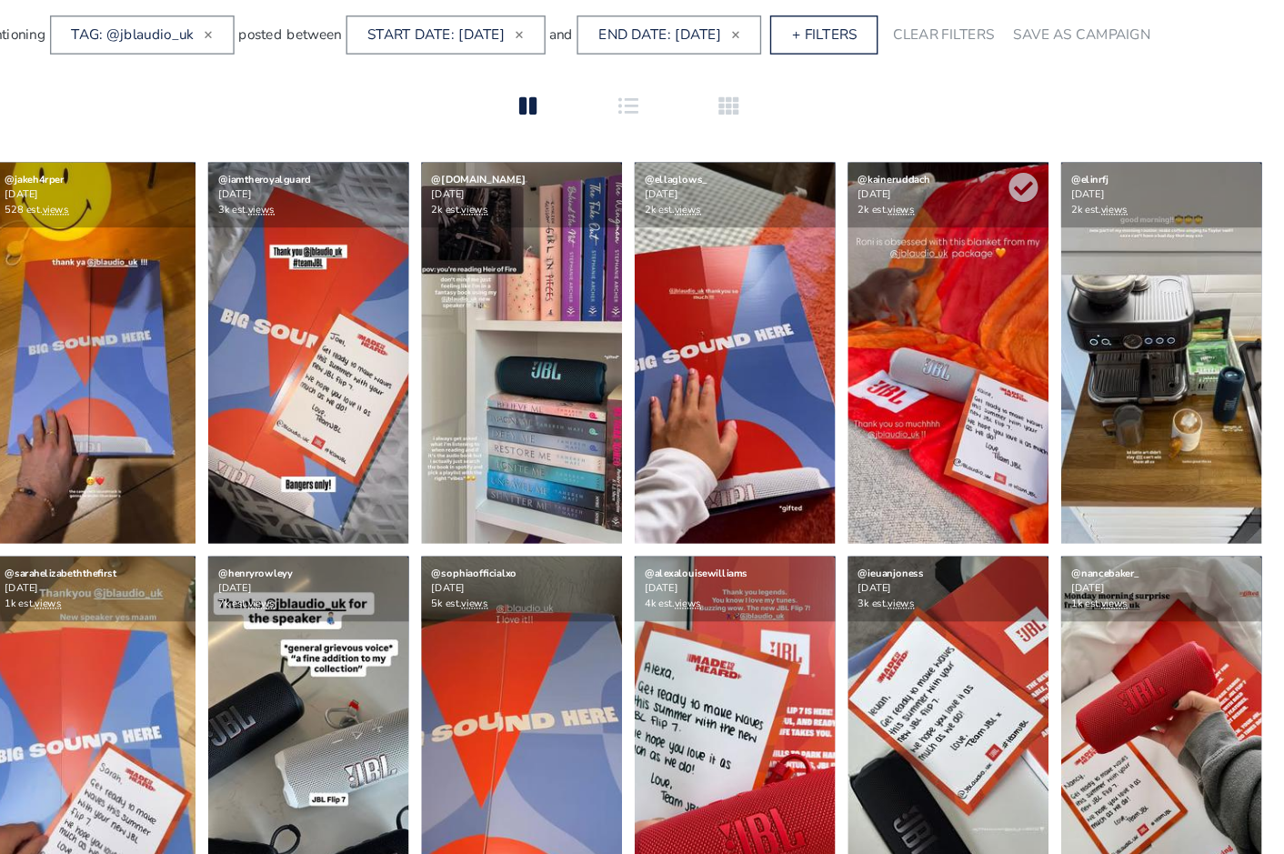
scroll to position [331, 0]
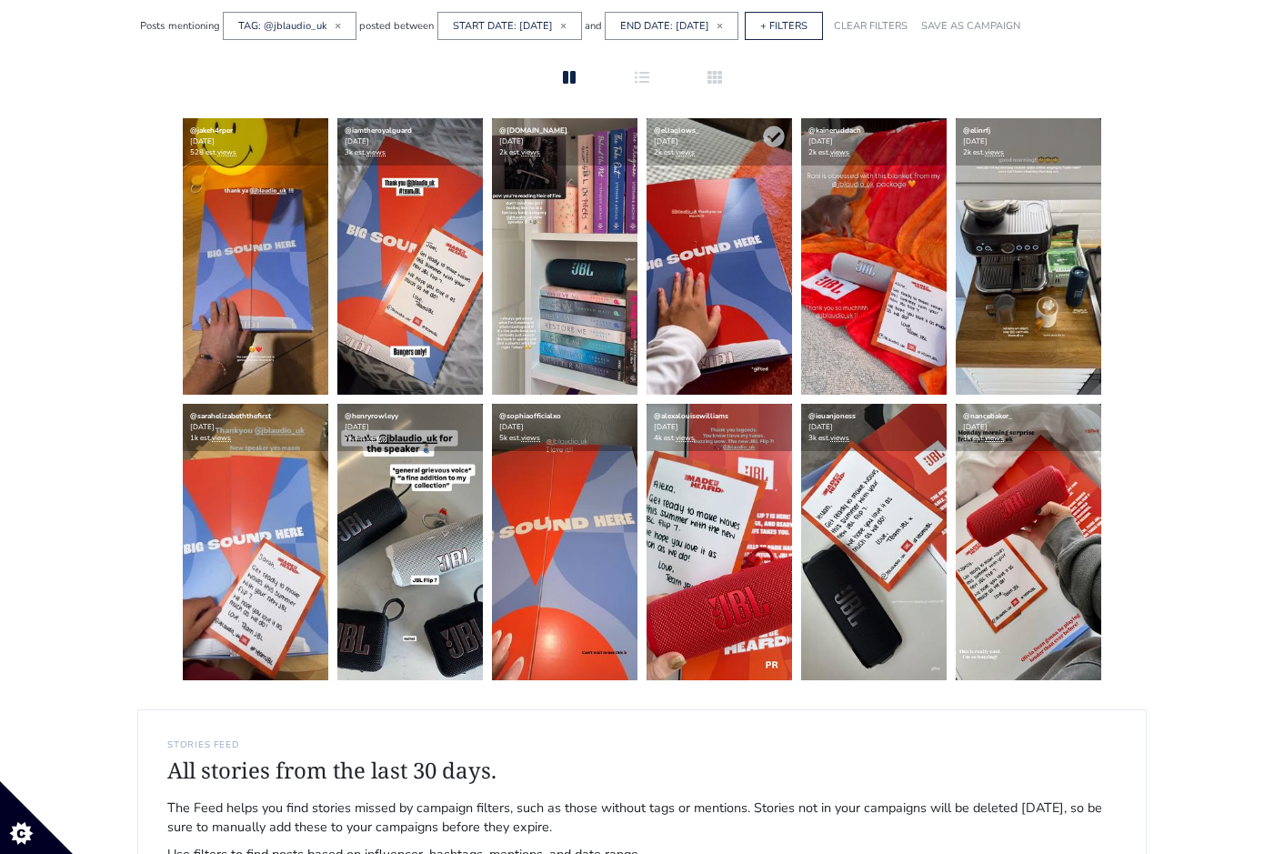
click at [726, 277] on img at bounding box center [720, 256] width 146 height 276
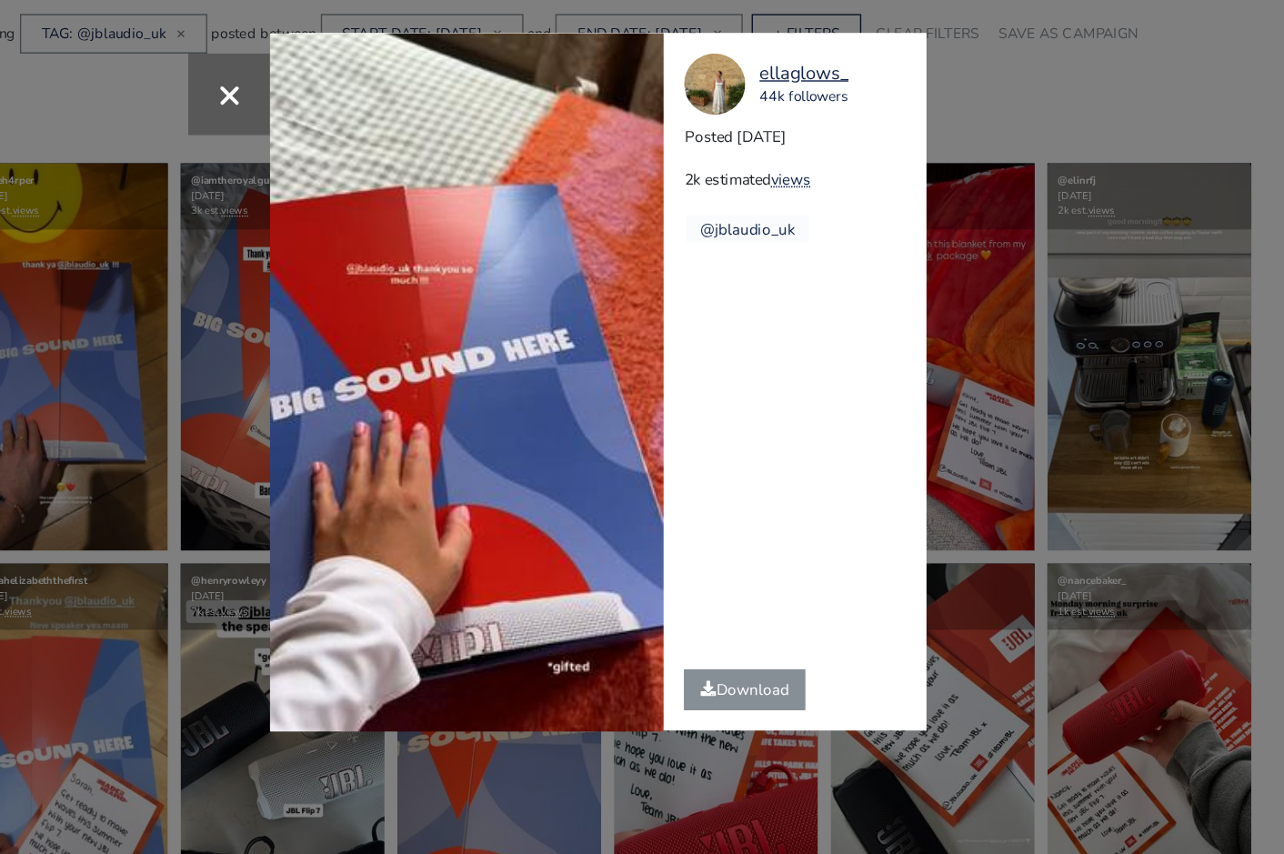
click at [1080, 337] on div "× Your browser does not support HTML5 video. ellaglows_ 44k followers Posted 20…" at bounding box center [642, 427] width 1284 height 854
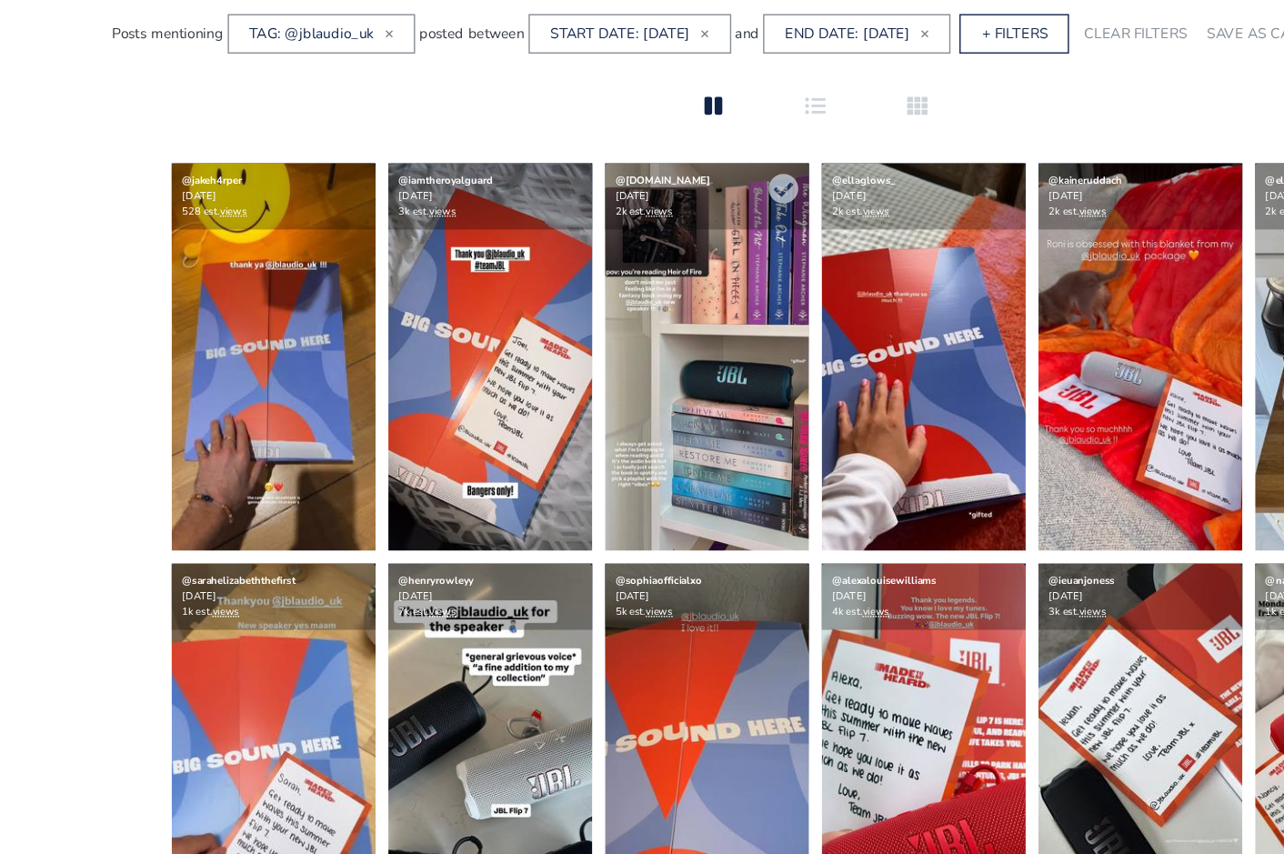
click at [568, 235] on img at bounding box center [565, 256] width 146 height 276
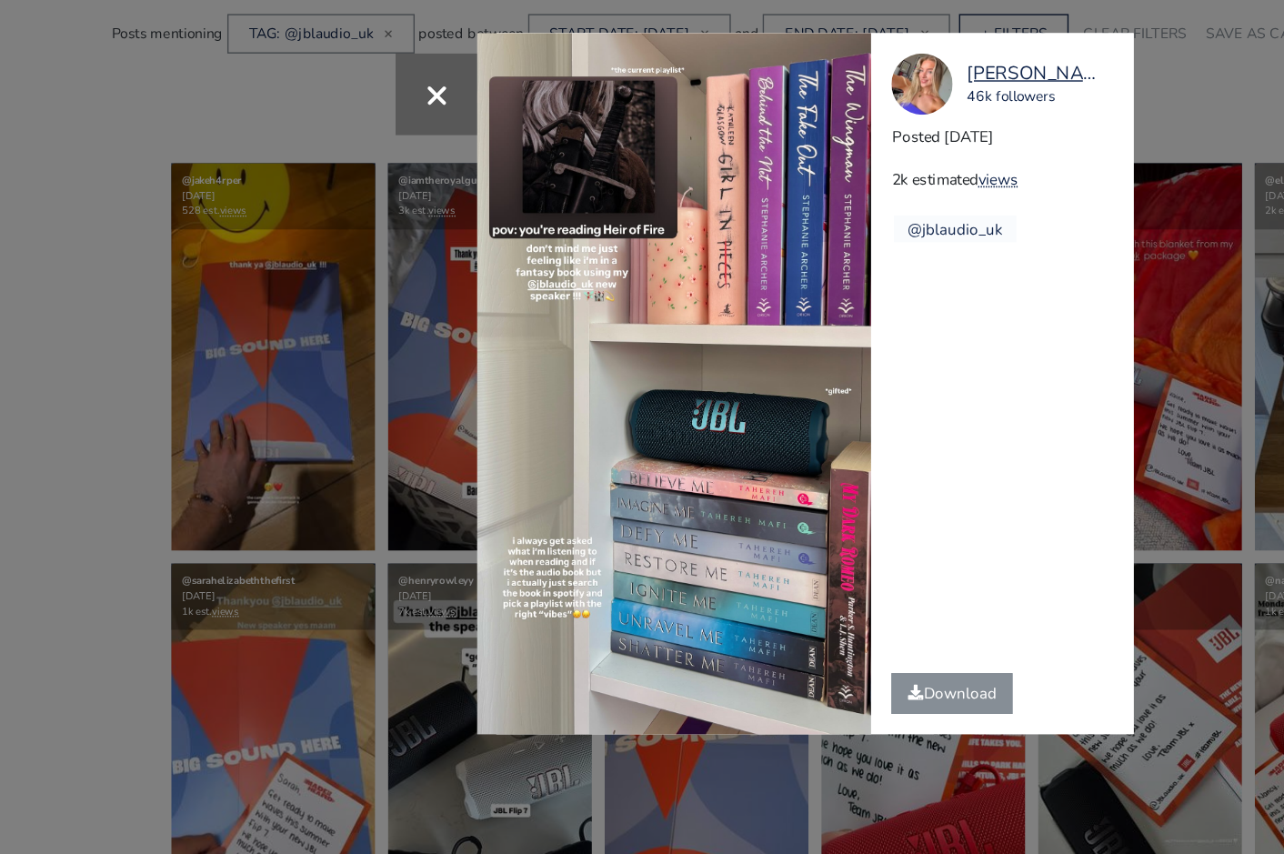
click at [897, 318] on div "× mollyanne.fit 46k followers Posted 2025-08-20 2k estimated views @jblaudio_uk" at bounding box center [642, 427] width 1284 height 854
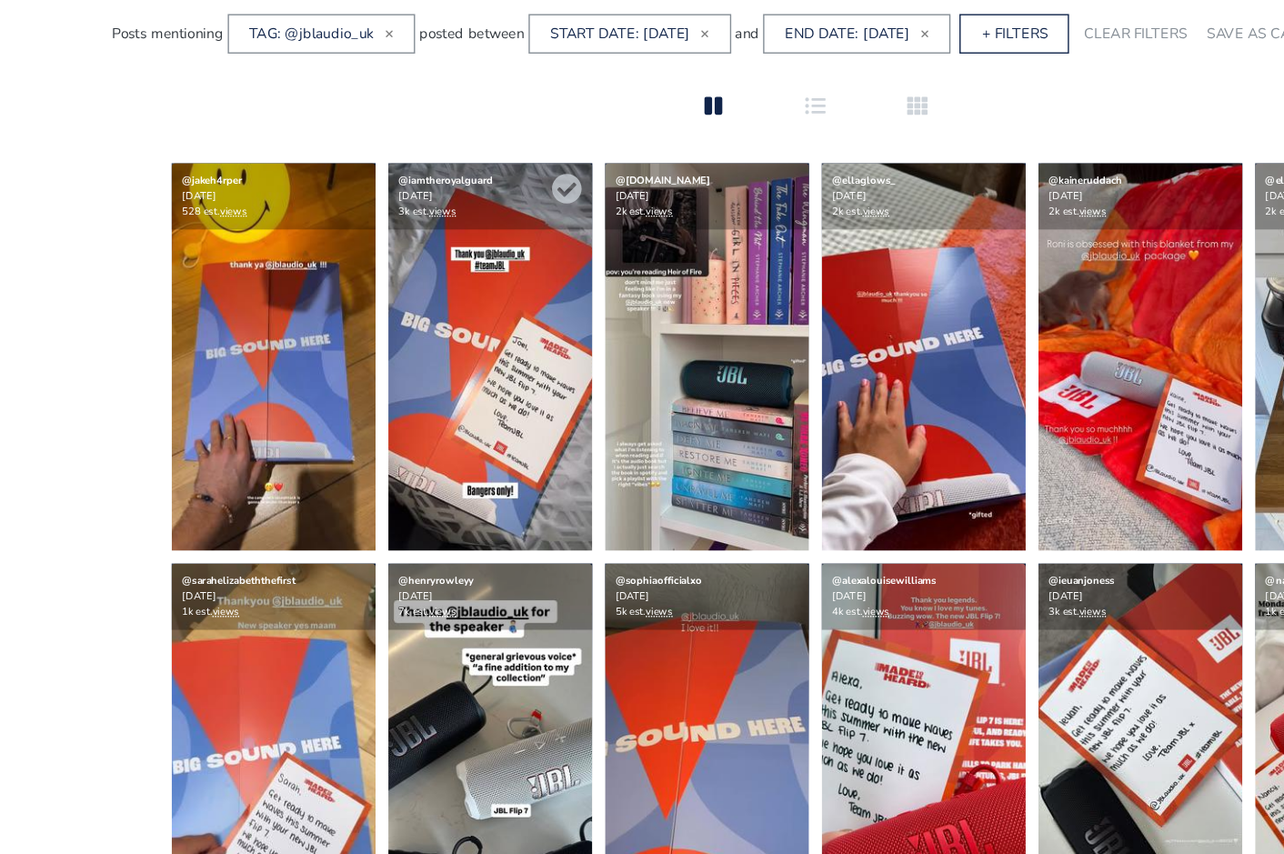
click at [444, 266] on img at bounding box center [410, 256] width 146 height 276
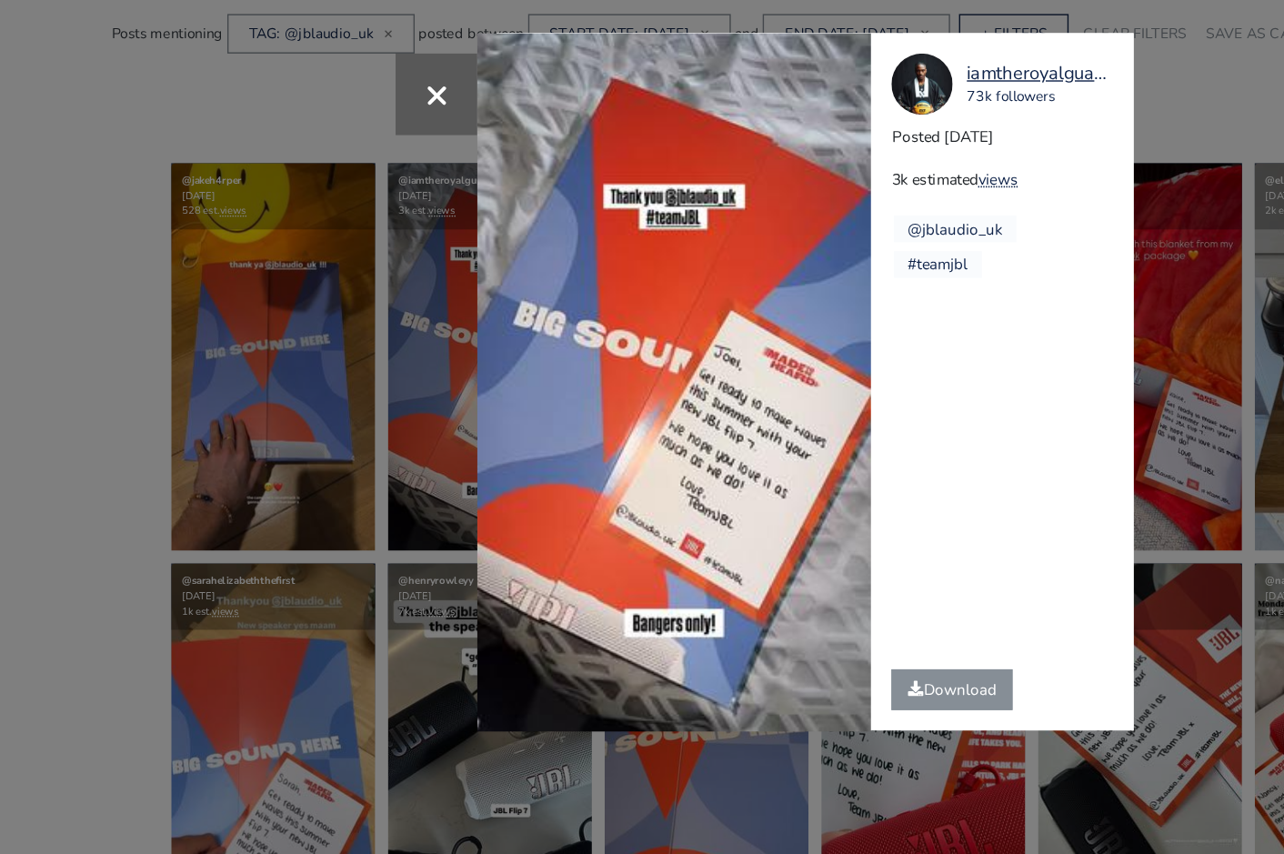
click at [332, 452] on div "× Your browser does not support HTML5 video. iamtheroyalguard 73k followers Pos…" at bounding box center [642, 427] width 1284 height 854
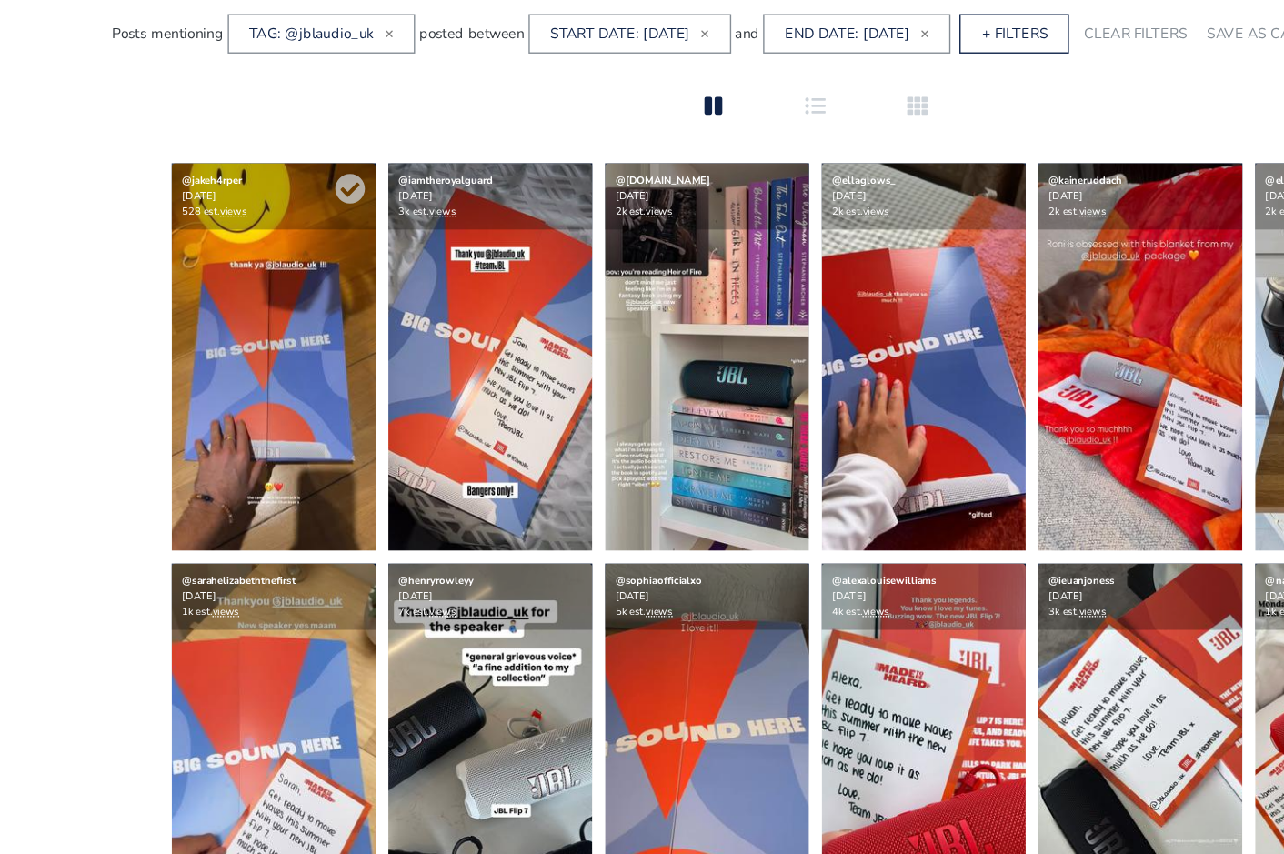
click at [212, 197] on img at bounding box center [256, 256] width 146 height 276
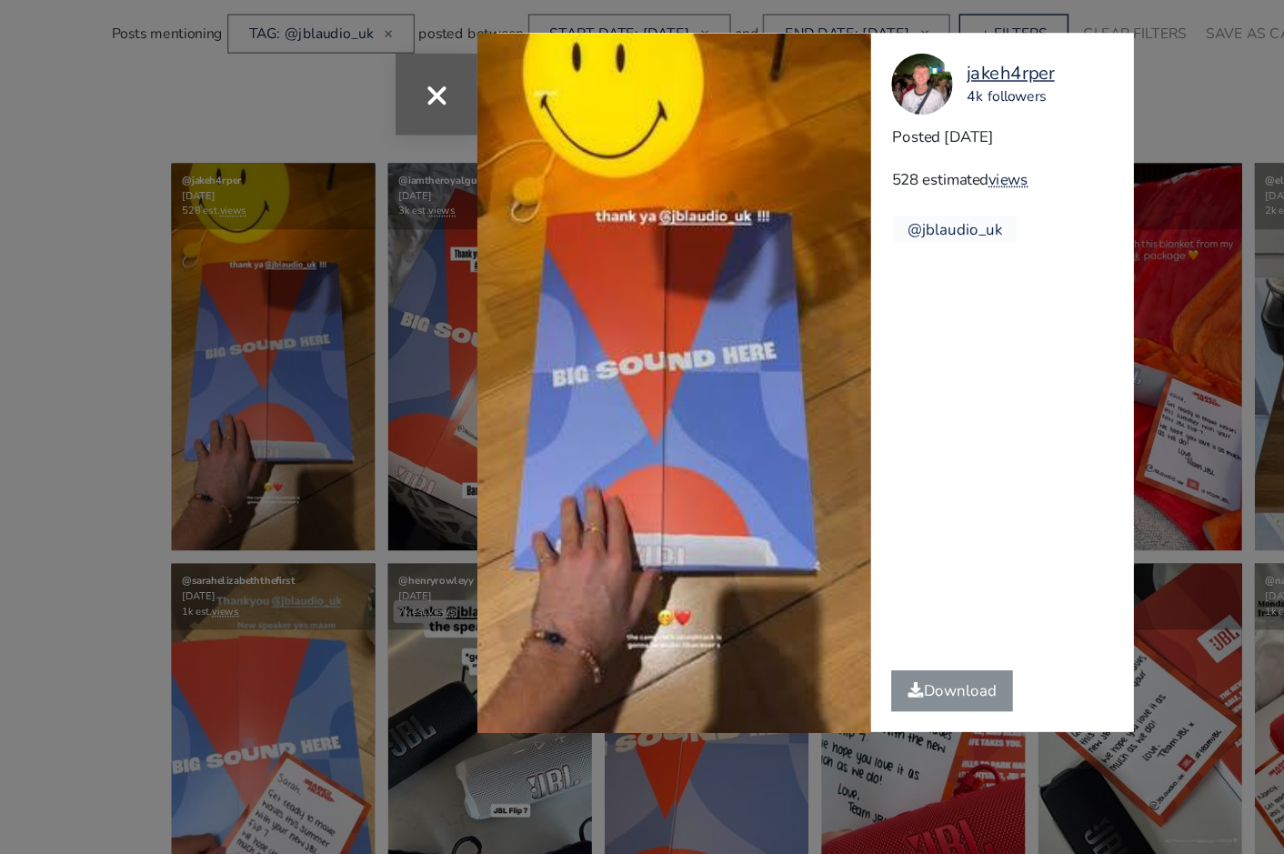
click at [377, 59] on span "×" at bounding box center [372, 68] width 17 height 39
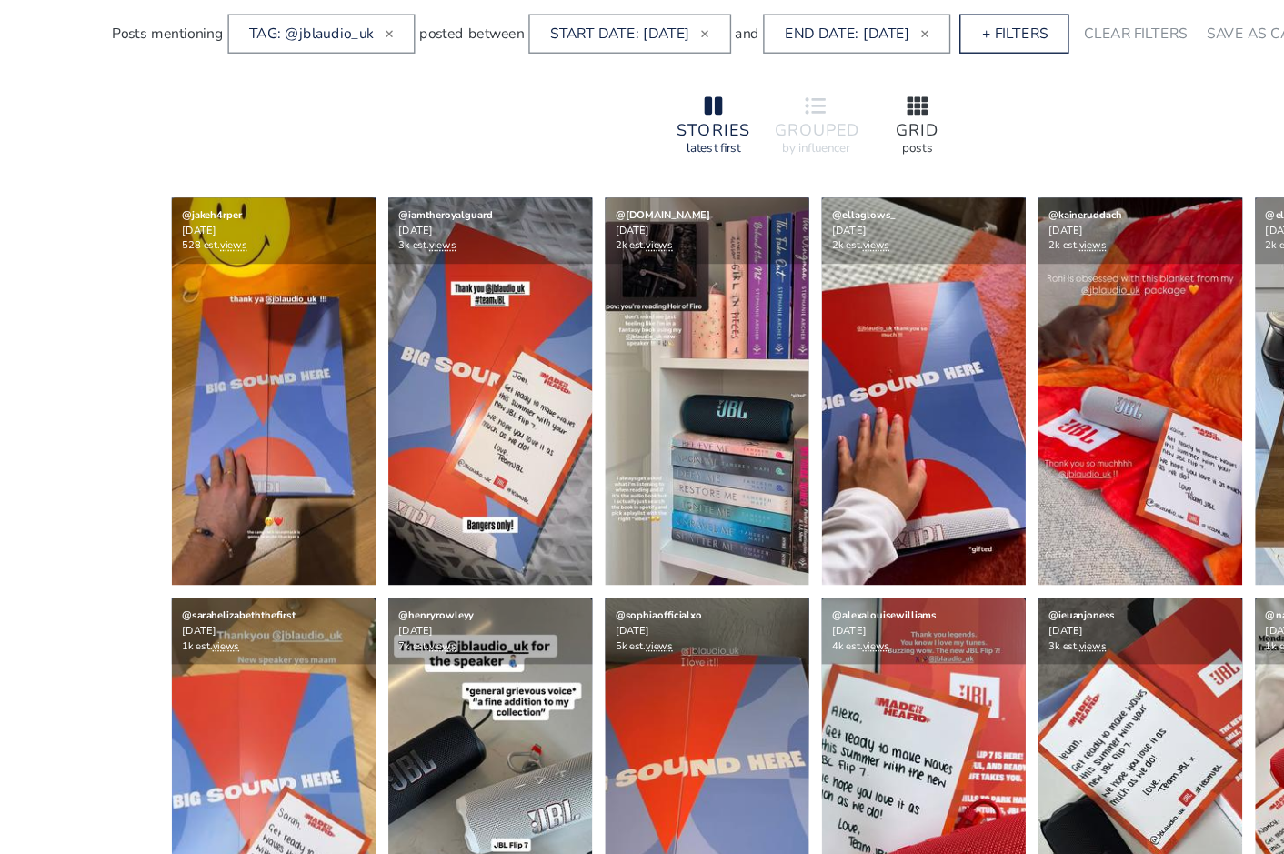
click at [730, 90] on div "GRID" at bounding box center [715, 95] width 58 height 12
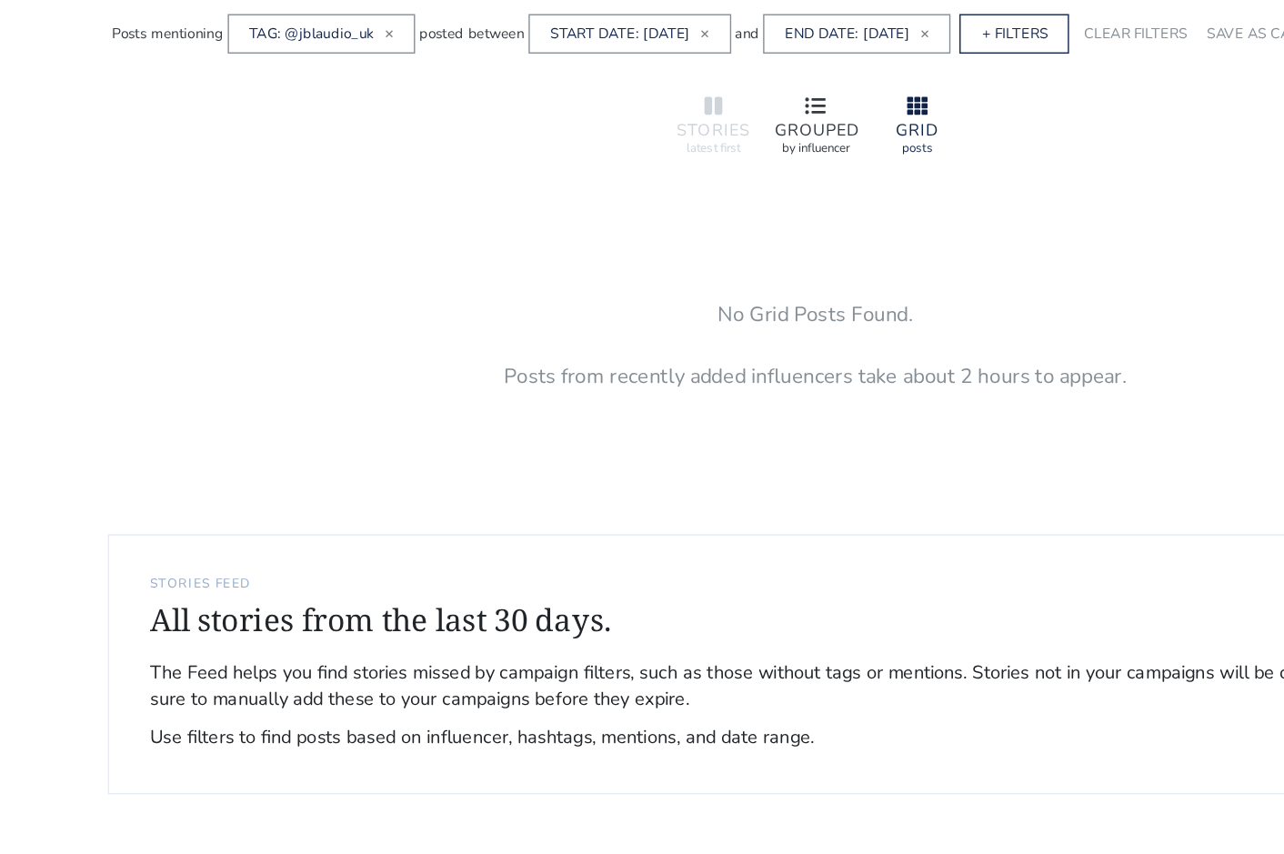
click at [658, 90] on div "GROUPED" at bounding box center [642, 95] width 58 height 12
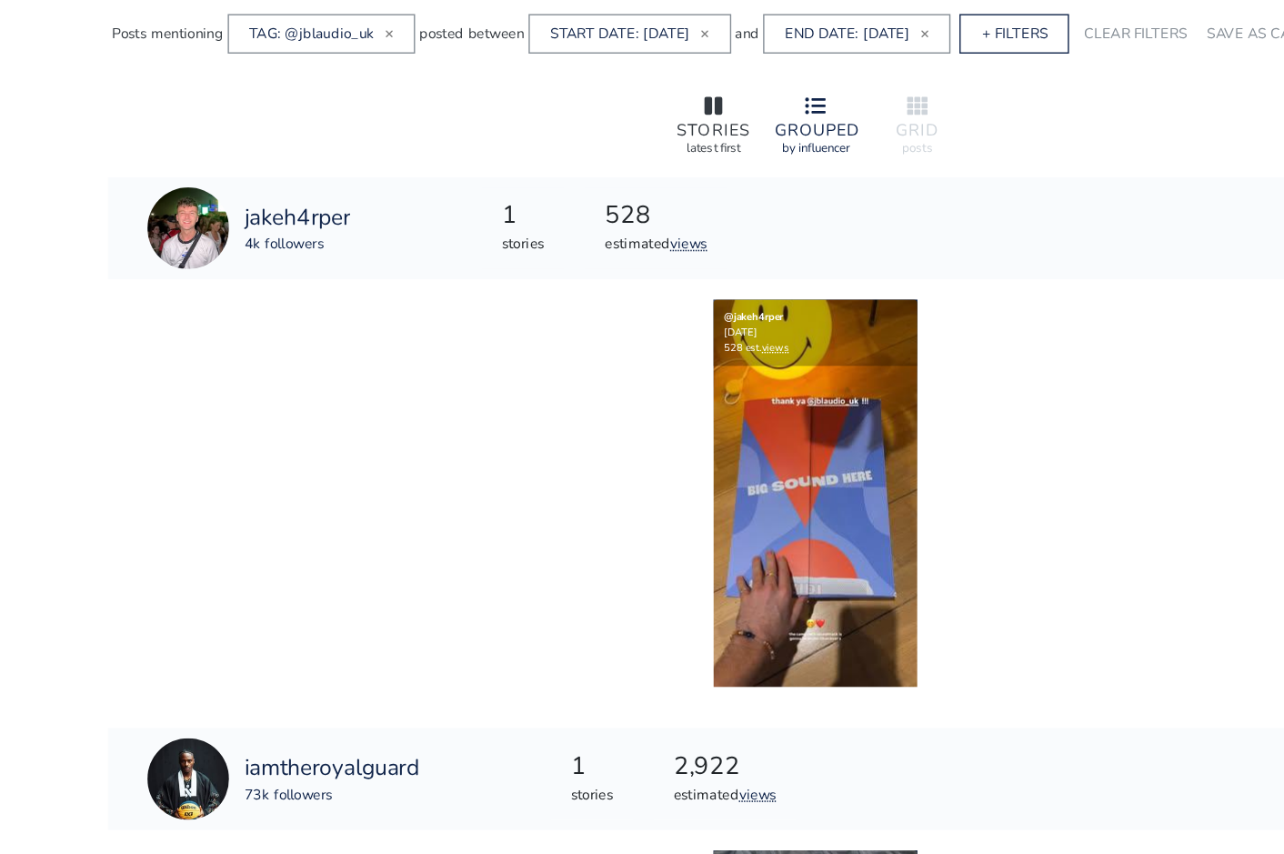
click at [598, 83] on div "STORIES latest first" at bounding box center [569, 90] width 73 height 61
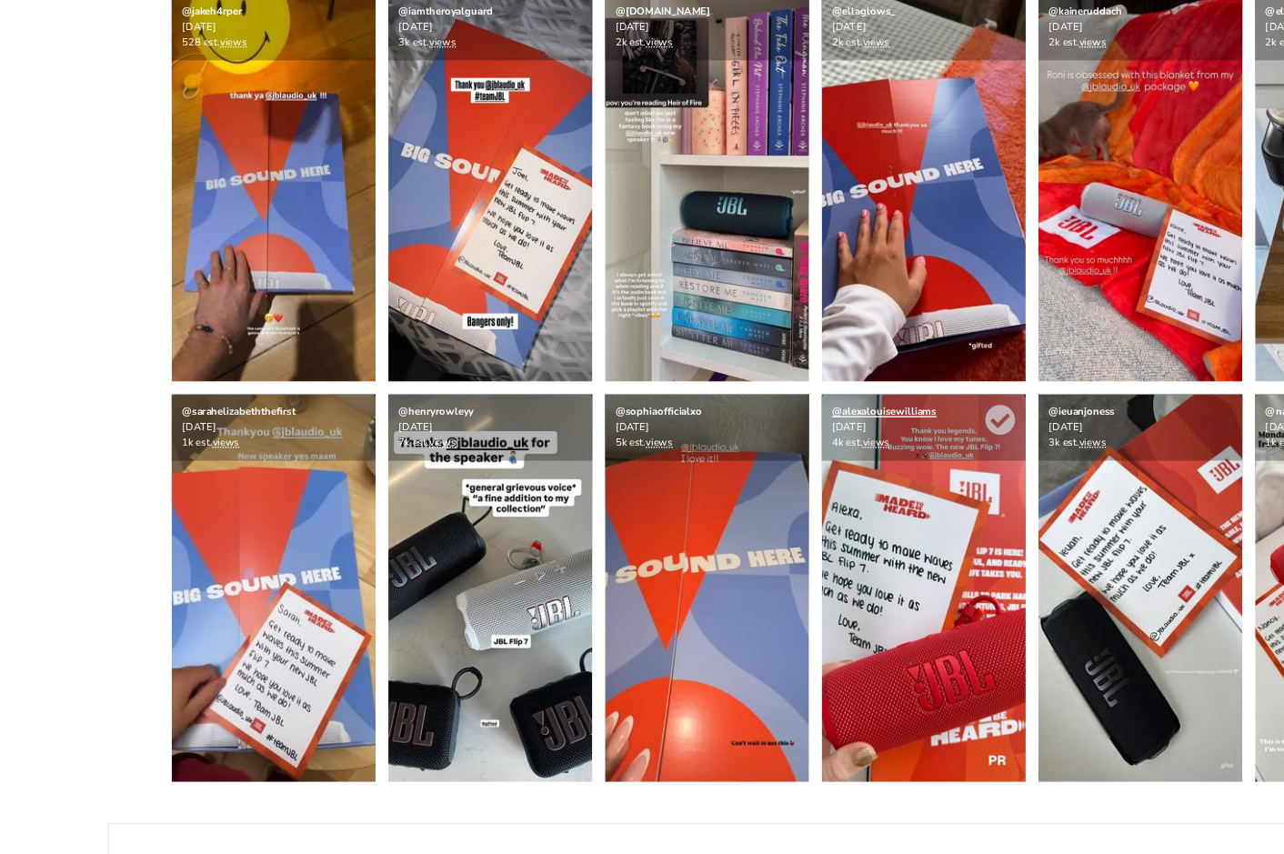
scroll to position [306, 0]
